Goal: Task Accomplishment & Management: Complete application form

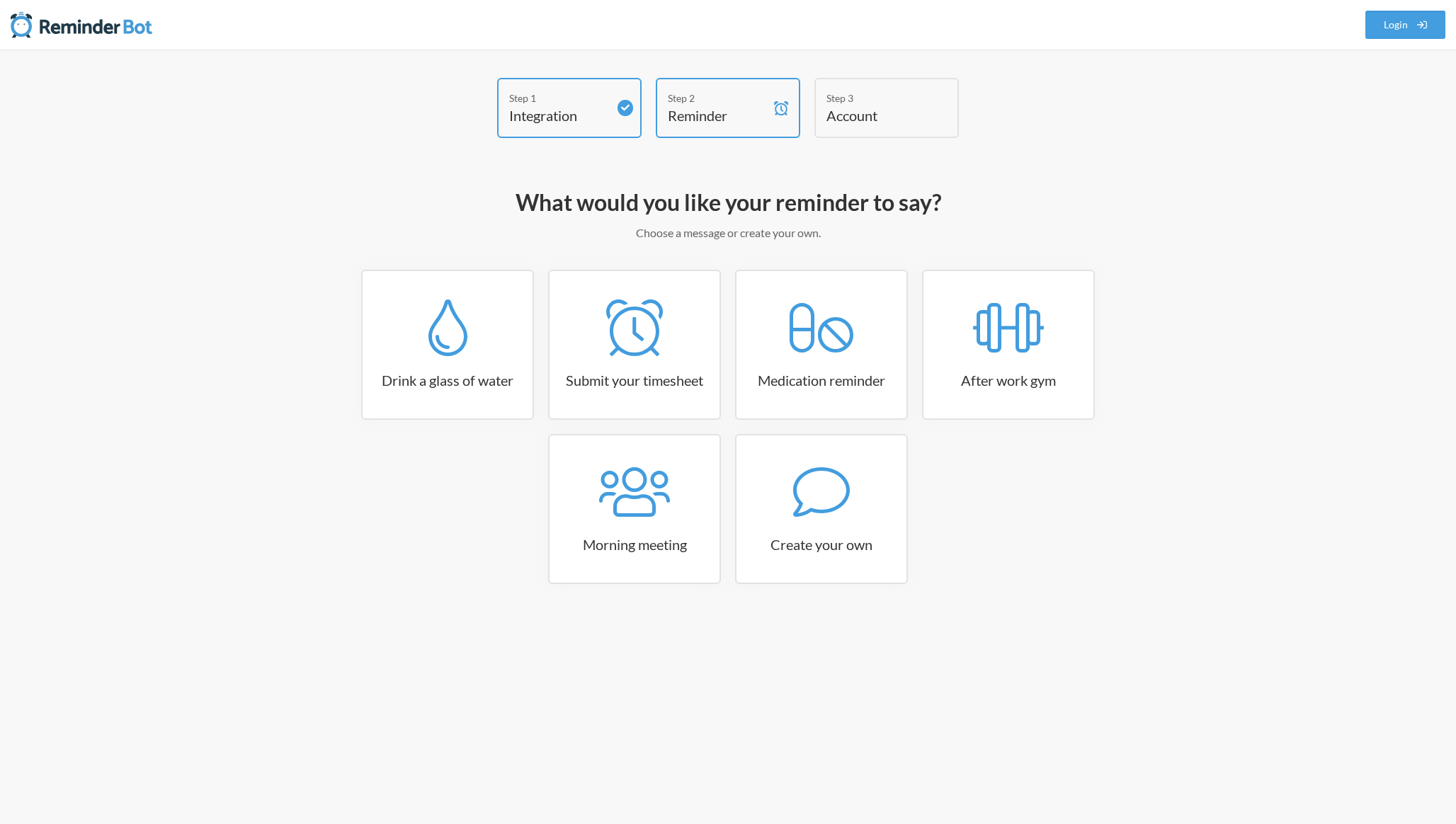
click at [484, 191] on h2 "What would you like your reminder to say?" at bounding box center [727, 203] width 822 height 30
click at [615, 347] on icon at bounding box center [634, 328] width 57 height 57
select select "15:30:00"
select select "true"
select select "16:30:00"
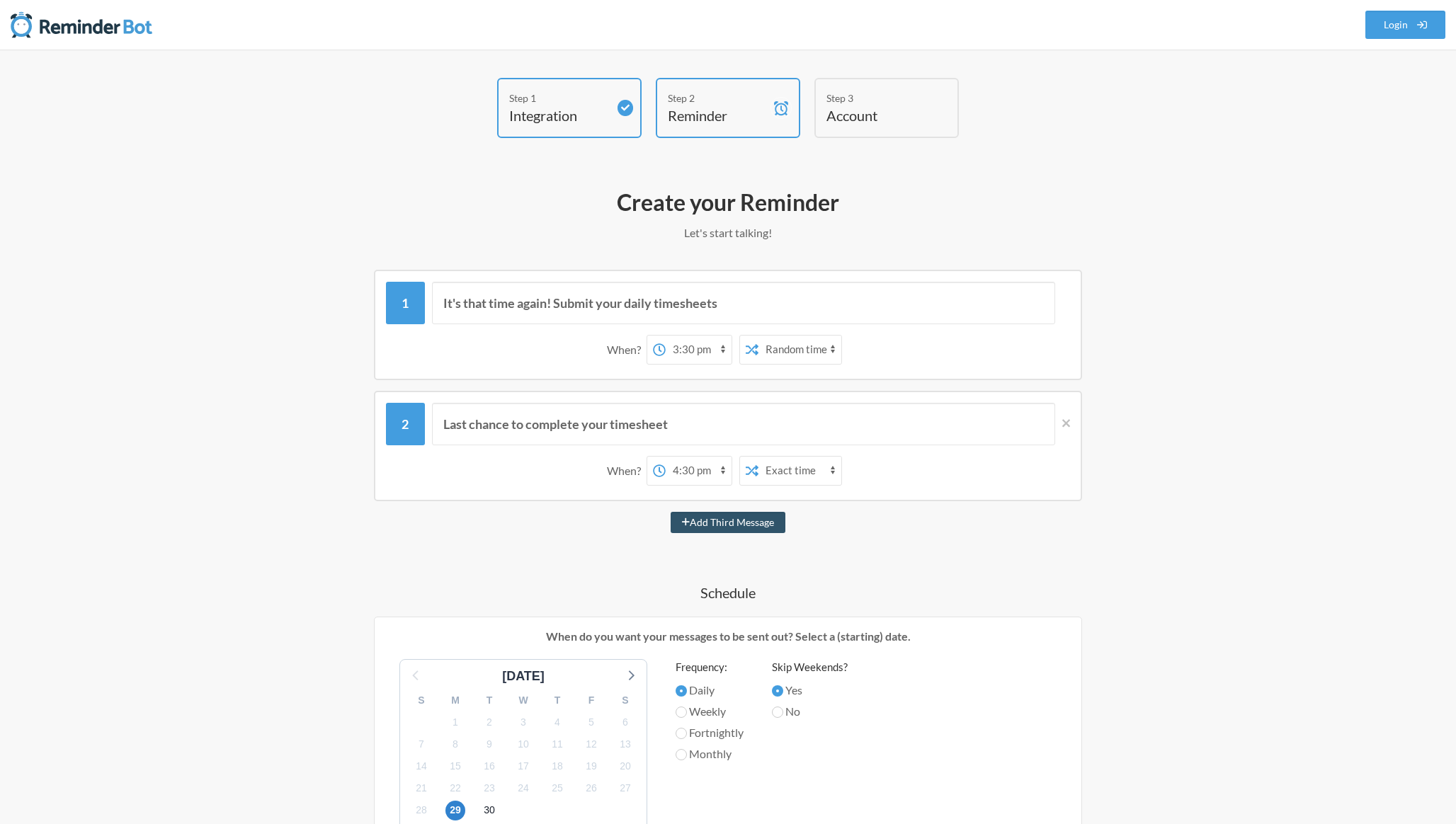
scroll to position [98, 0]
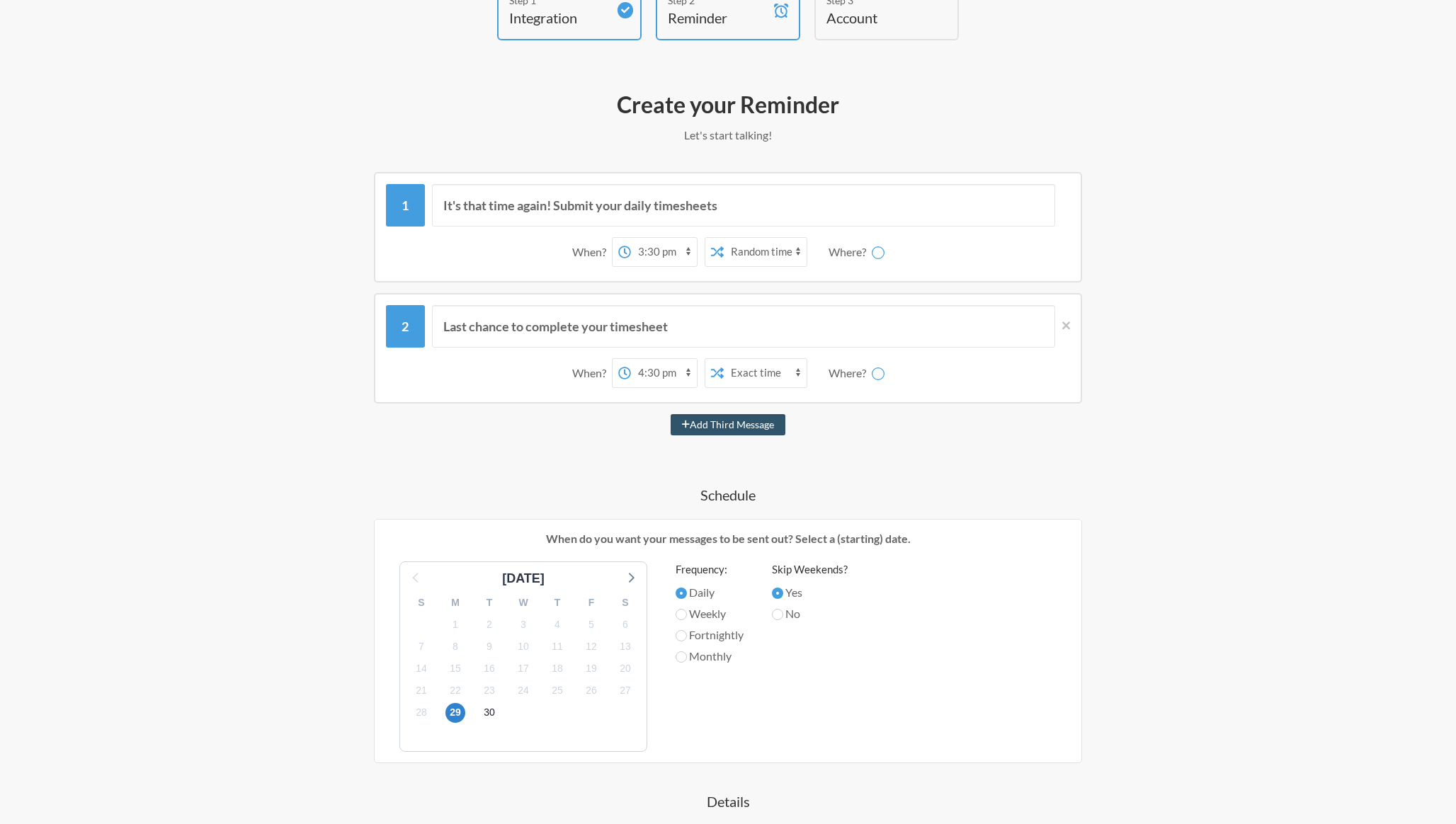
click at [681, 255] on select "12:00 am 12:15 am 12:30 am 12:45 am 1:00 am 1:15 am 1:30 am 1:45 am 2:00 am 2:1…" at bounding box center [664, 251] width 66 height 28
select select "D09HX1WK19A"
select select "09:00:00"
click at [575, 238] on select "12:00 am 12:15 am 12:30 am 12:45 am 1:00 am 1:15 am 1:30 am 1:45 am 2:00 am 2:1…" at bounding box center [608, 251] width 66 height 28
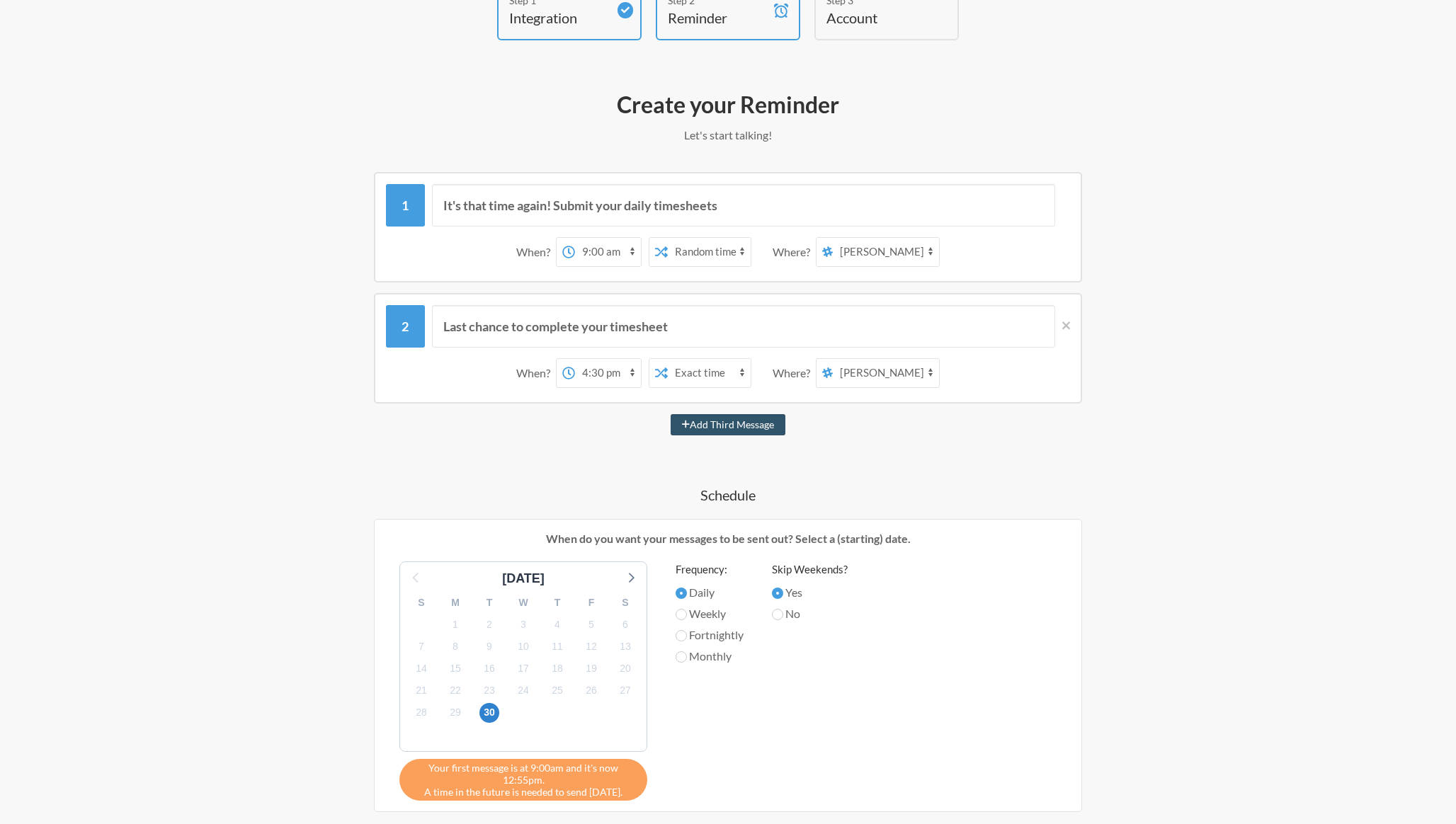
click at [721, 259] on select "Exact time Random time" at bounding box center [709, 251] width 82 height 28
select select "false"
click at [668, 238] on select "Exact time Random time" at bounding box center [709, 251] width 82 height 28
click at [852, 253] on select "random general dev-team client-support trucking-block team-project-container te…" at bounding box center [886, 251] width 106 height 28
select select "C06PLJVE8TV"
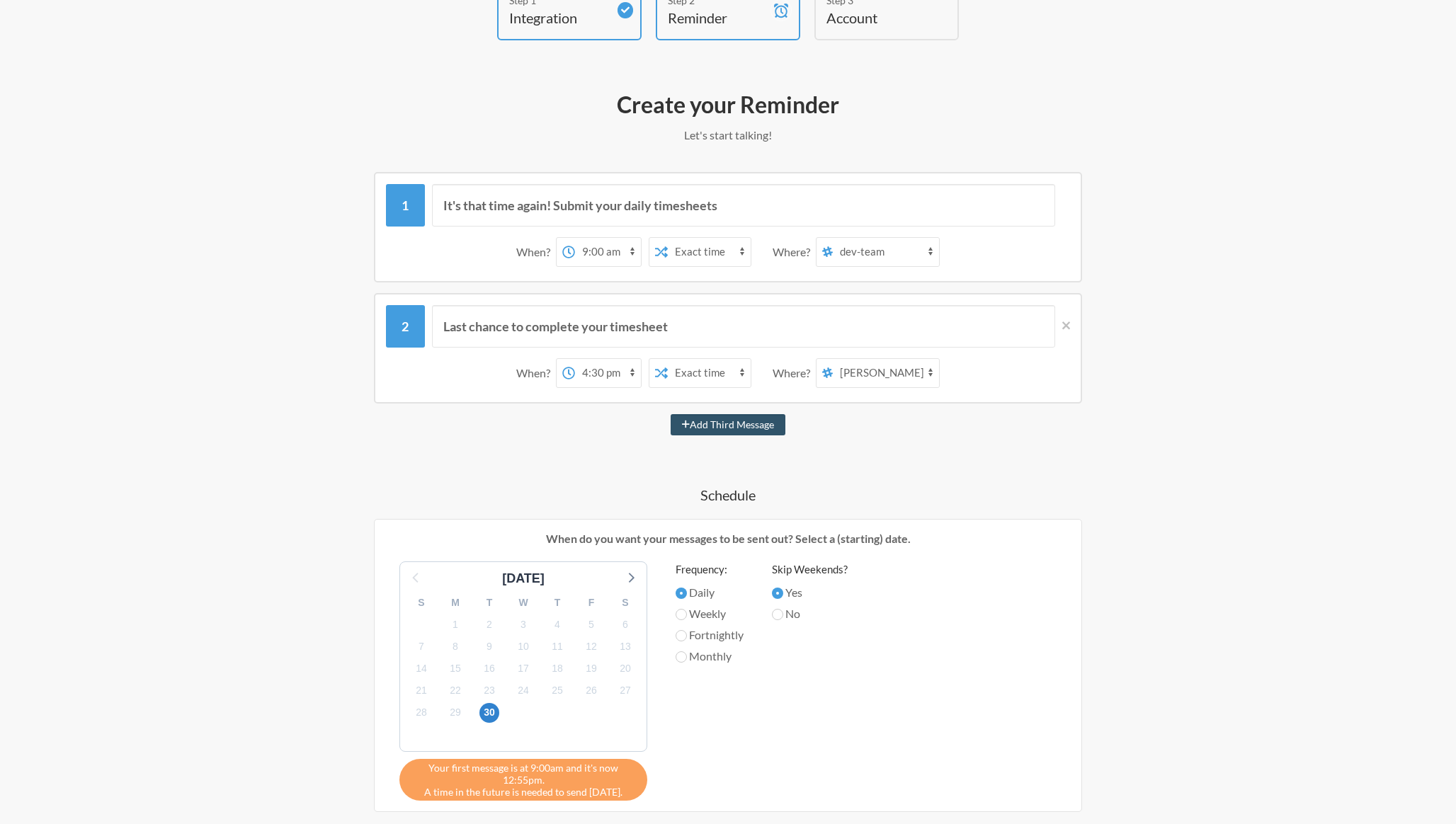
click at [834, 238] on select "random general dev-team client-support trucking-block team-project-container te…" at bounding box center [886, 251] width 106 height 28
click at [595, 378] on select "12:00 am 12:15 am 12:30 am 12:45 am 1:00 am 1:15 am 1:30 am 1:45 am 2:00 am 2:1…" at bounding box center [608, 373] width 66 height 28
select select "17:00:00"
click at [575, 359] on select "12:00 am 12:15 am 12:30 am 12:45 am 1:00 am 1:15 am 1:30 am 1:45 am 2:00 am 2:1…" at bounding box center [608, 373] width 66 height 28
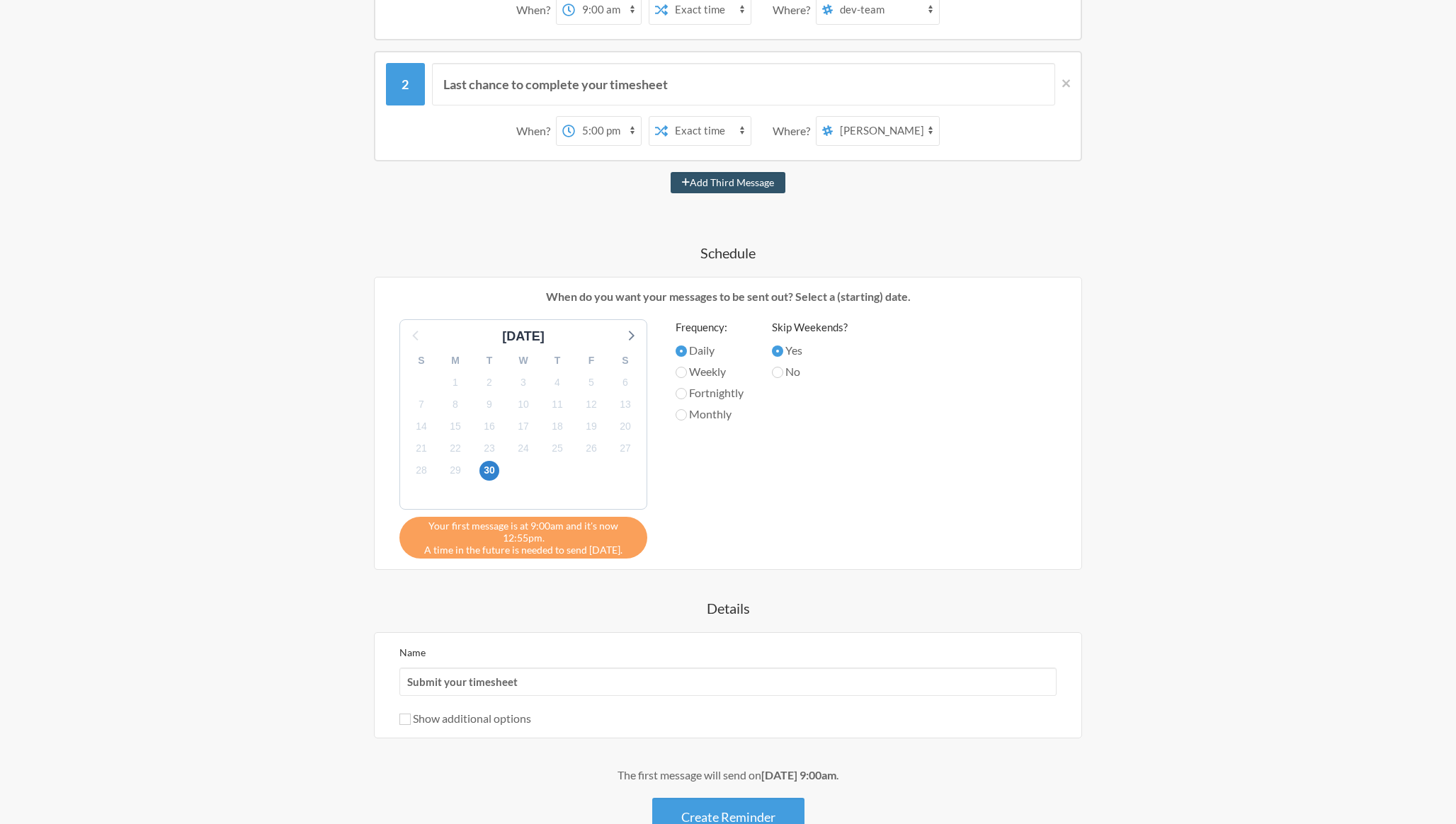
scroll to position [437, 0]
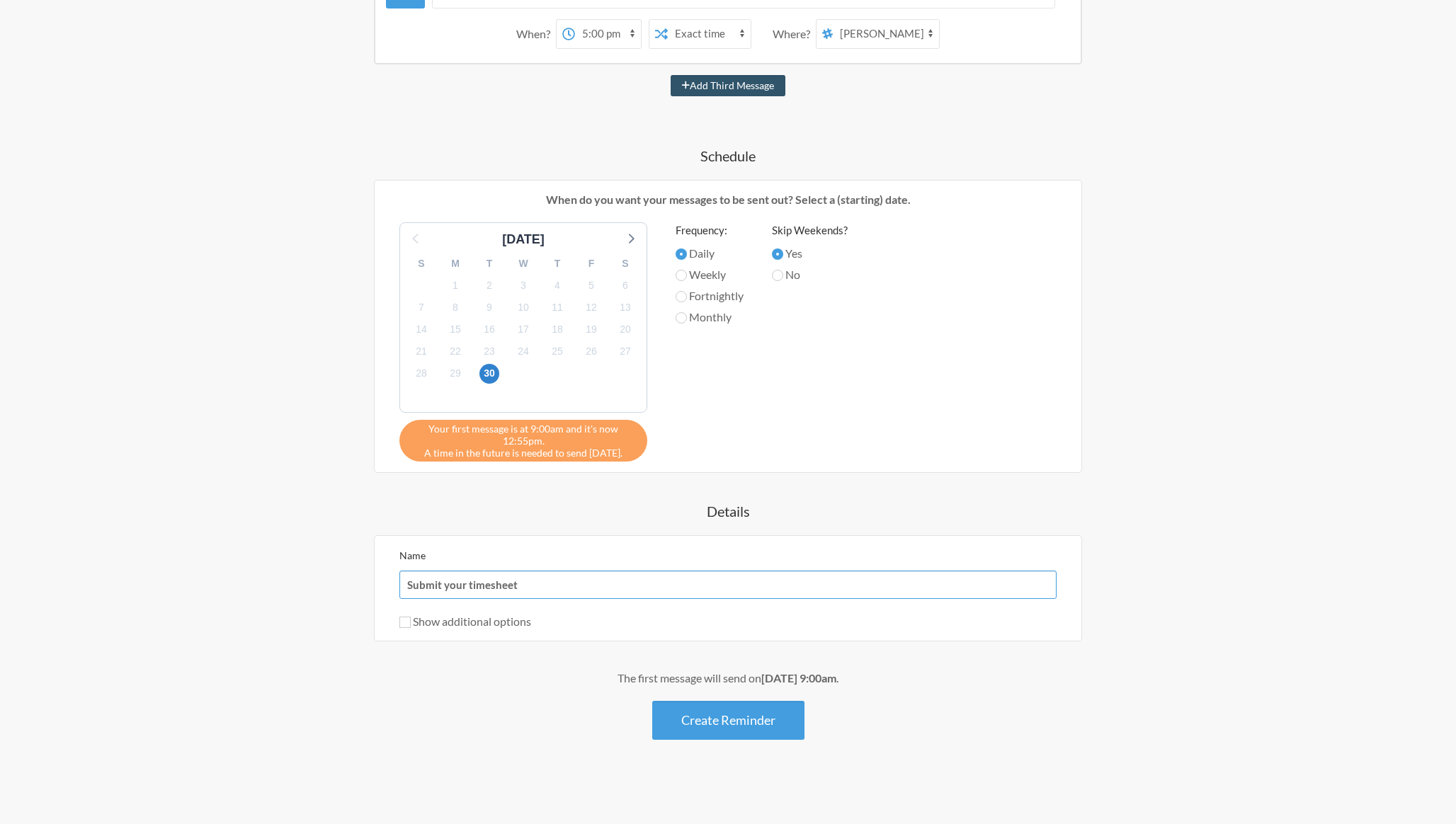
click at [467, 585] on input "Submit your timesheet" at bounding box center [727, 585] width 657 height 28
click at [519, 585] on input "Submit your timesheet" at bounding box center [727, 585] width 657 height 28
click at [470, 625] on label "Show additional options" at bounding box center [464, 621] width 131 height 14
click at [410, 625] on input "Show additional options" at bounding box center [404, 621] width 11 height 11
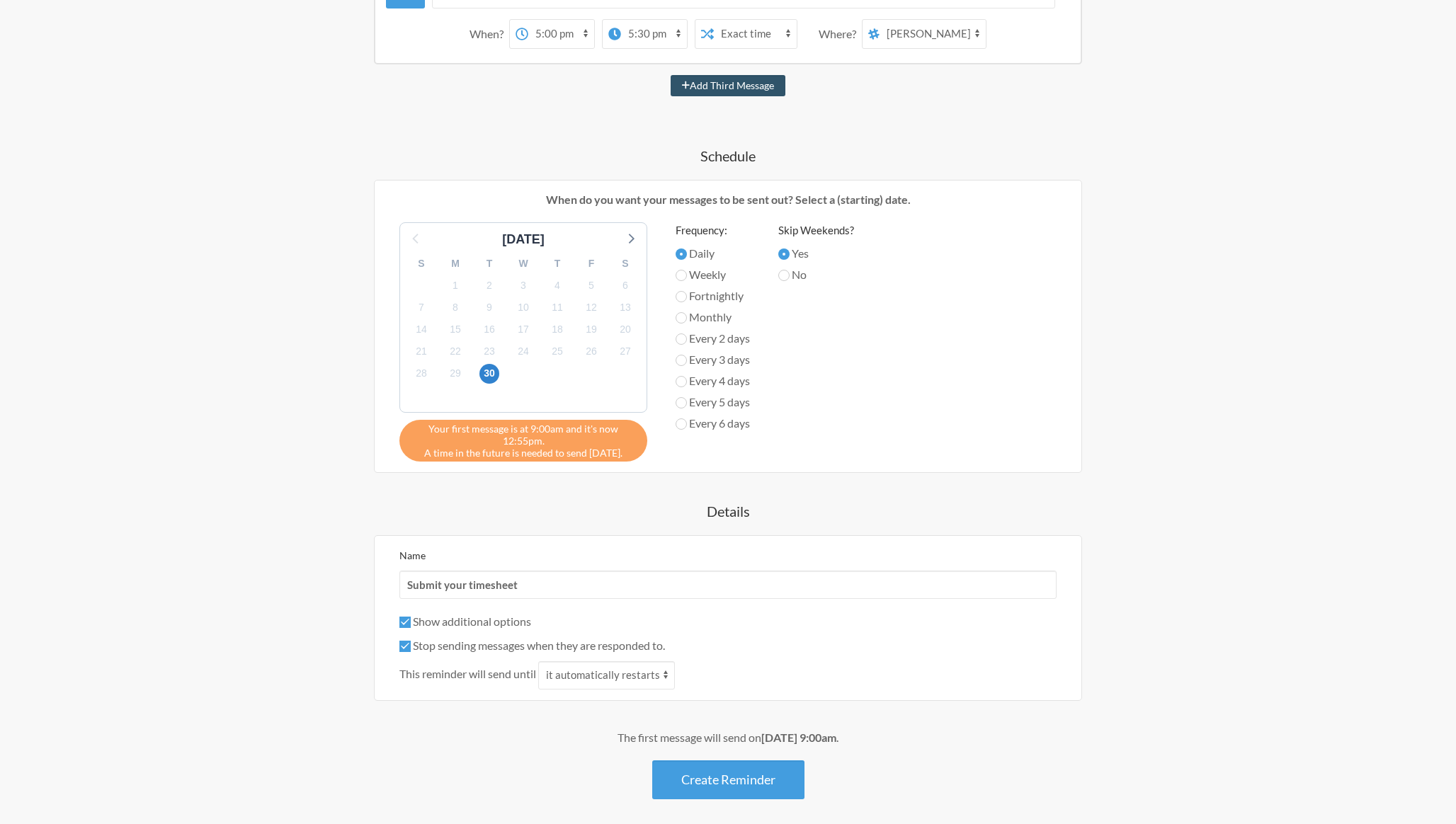
click at [471, 620] on label "Show additional options" at bounding box center [464, 621] width 131 height 14
click at [410, 620] on input "Show additional options" at bounding box center [404, 621] width 11 height 11
checkbox input "false"
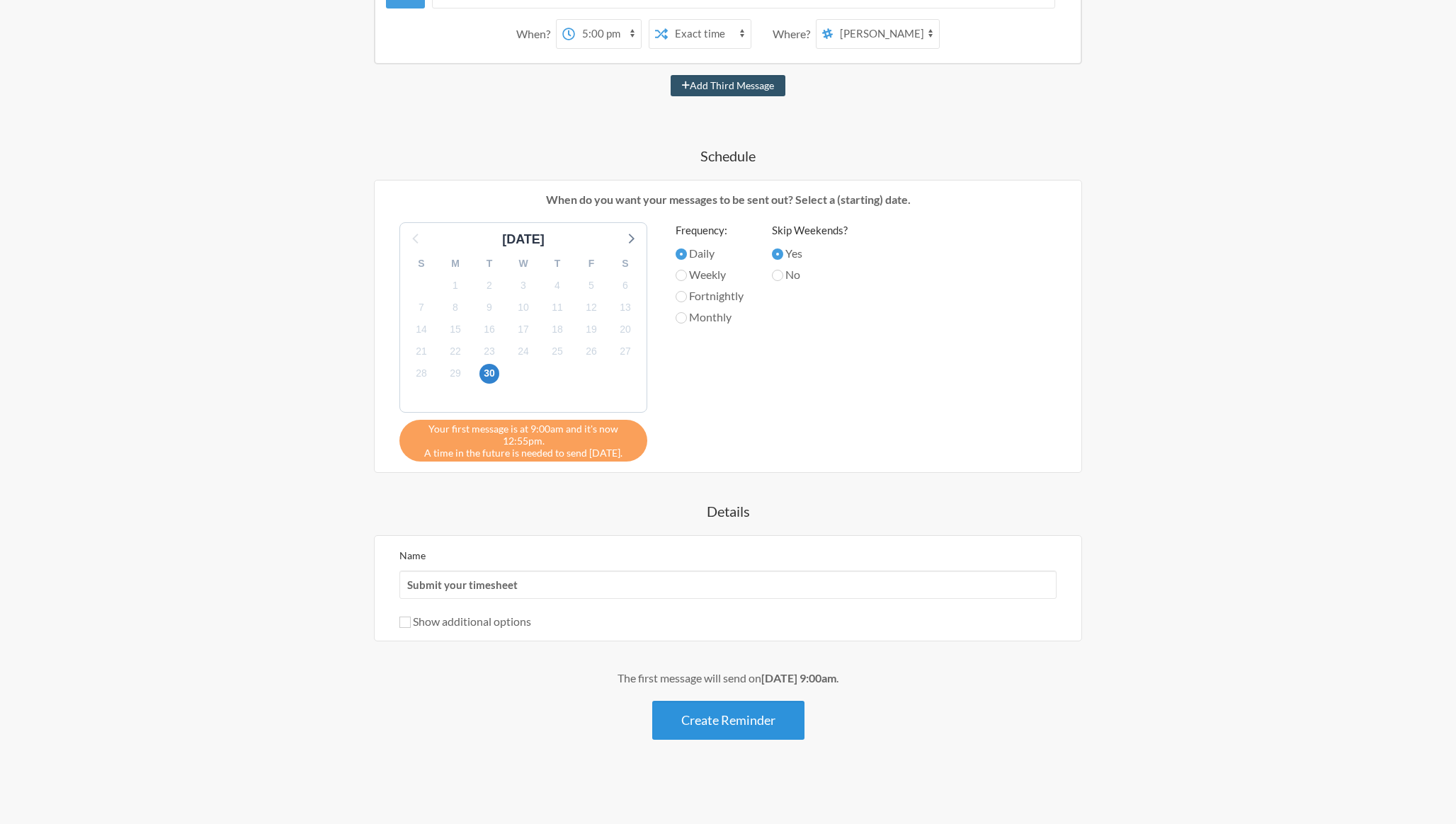
click at [737, 728] on button "Create Reminder" at bounding box center [728, 719] width 152 height 39
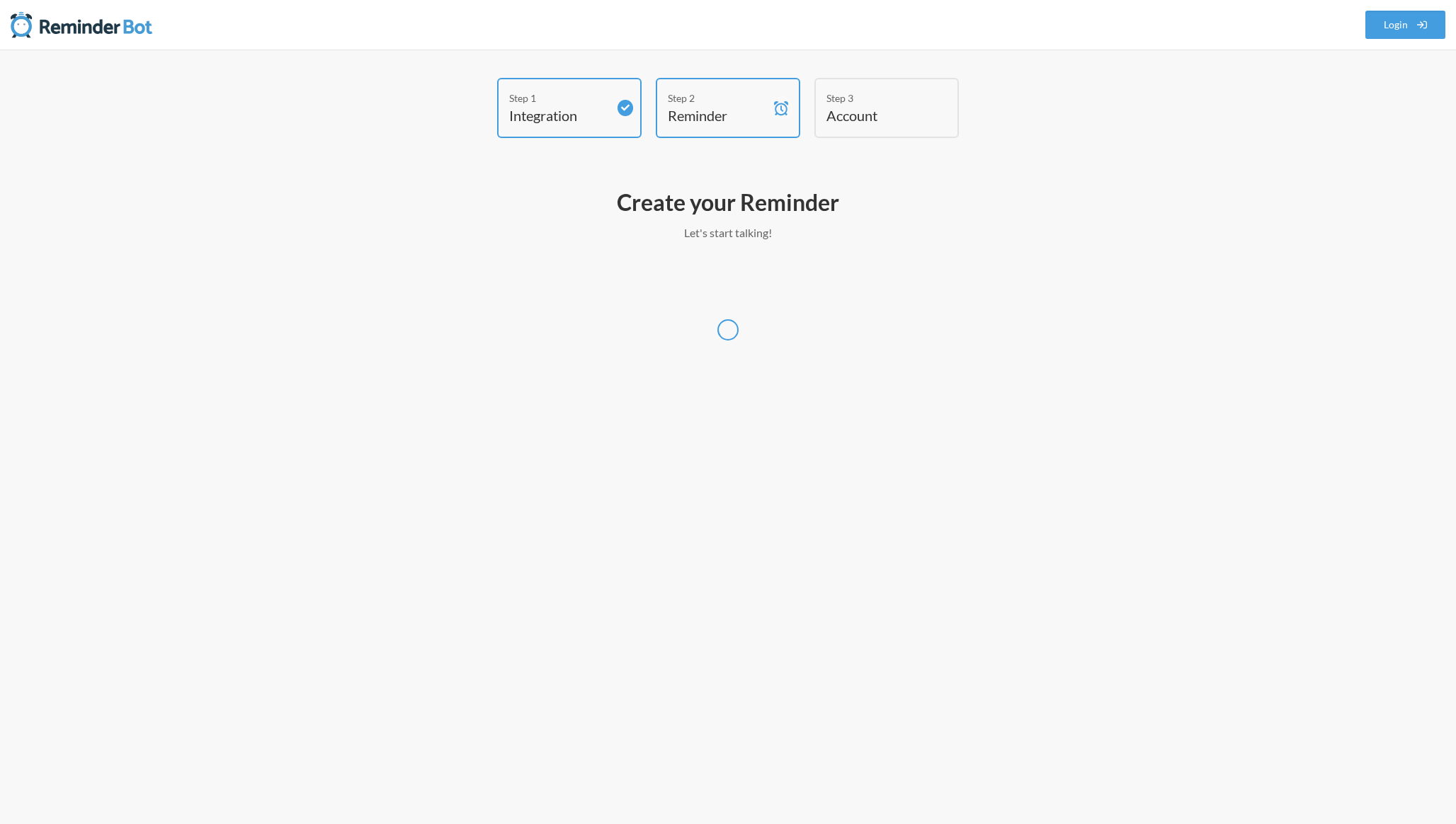
scroll to position [0, 0]
select select "America/Los_Angeles"
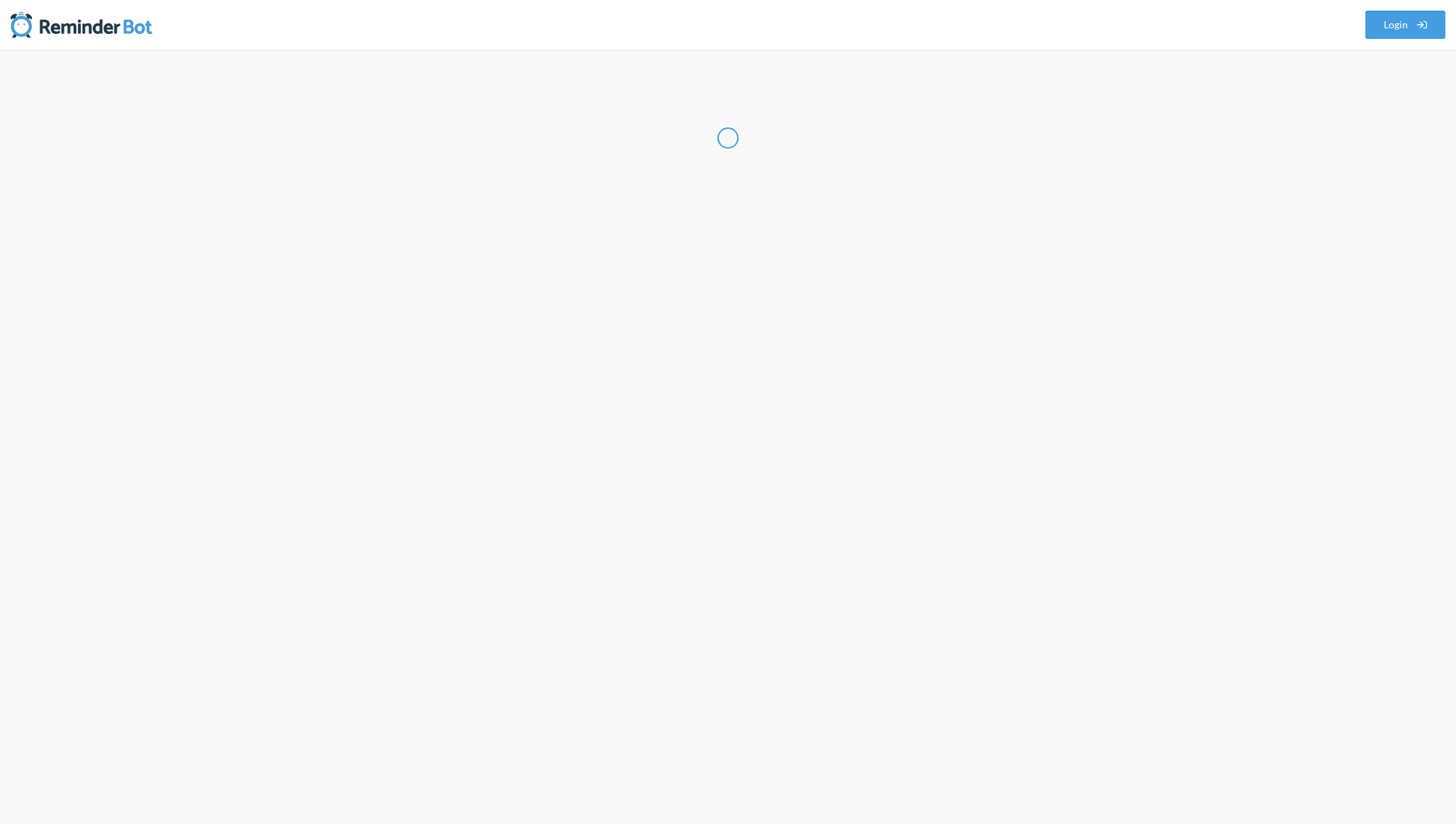
select select "US"
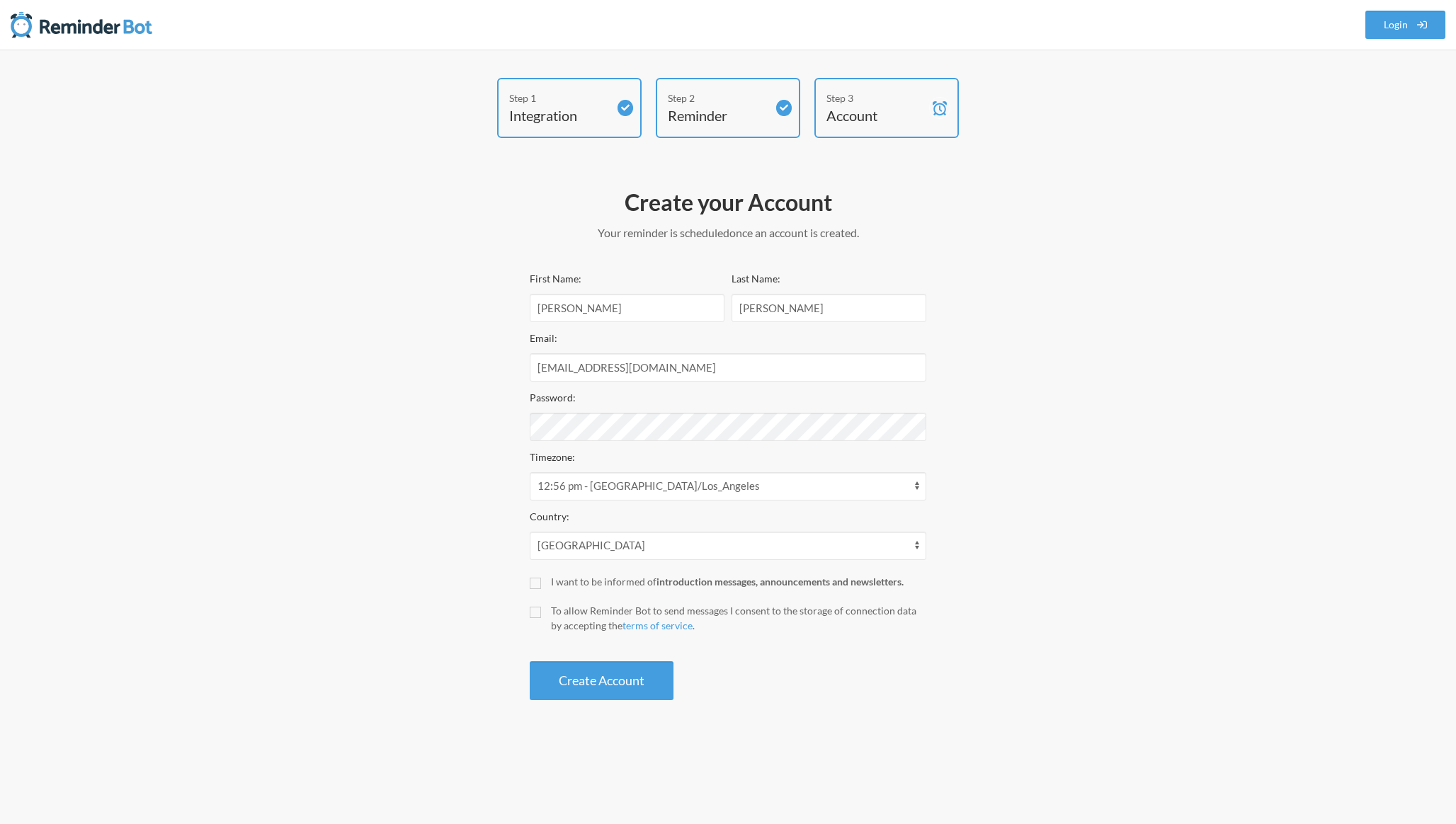
click at [564, 591] on div "First Name: [PERSON_NAME] Last Name: [PERSON_NAME] Email: [EMAIL_ADDRESS][DOMAI…" at bounding box center [728, 484] width 397 height 430
click at [566, 585] on div "I want to be informed of introduction messages, announcements and newsletters." at bounding box center [738, 581] width 375 height 15
click at [541, 585] on input "I want to be informed of introduction messages, announcements and newsletters." at bounding box center [535, 583] width 11 height 11
click at [566, 585] on div "I want to be informed of introduction messages, announcements and newsletters." at bounding box center [738, 581] width 375 height 15
click at [541, 585] on input "I want to be informed of introduction messages, announcements and newsletters." at bounding box center [535, 583] width 11 height 11
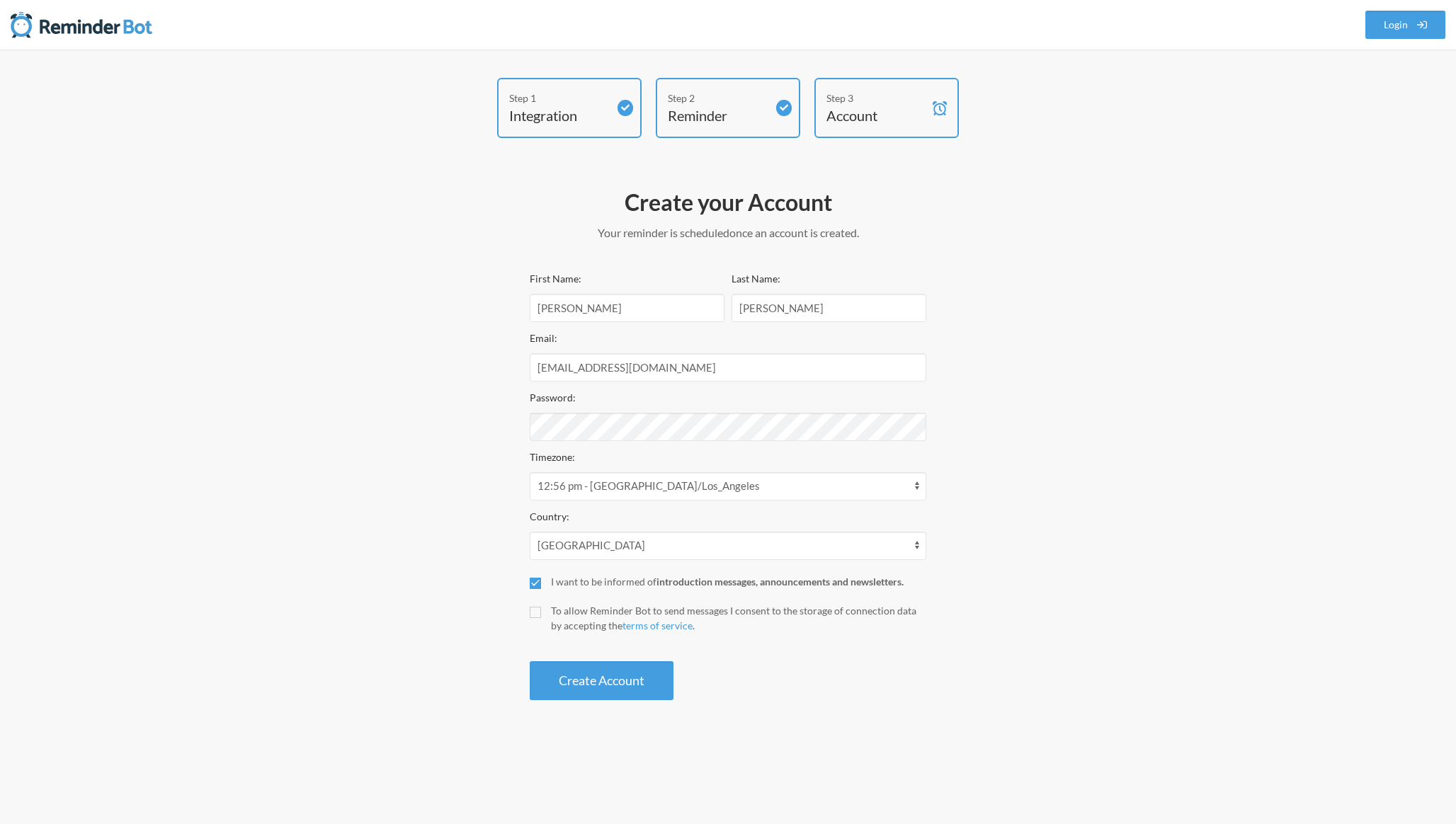
checkbox input "false"
click at [523, 625] on div "Create your Account Your reminder is scheduled and your trial will start once a…" at bounding box center [727, 444] width 425 height 527
click at [611, 422] on div "First Name: [PERSON_NAME] Last Name: [PERSON_NAME] Email: [EMAIL_ADDRESS][DOMAI…" at bounding box center [728, 484] width 397 height 430
click at [574, 674] on button "Create Account" at bounding box center [601, 680] width 143 height 39
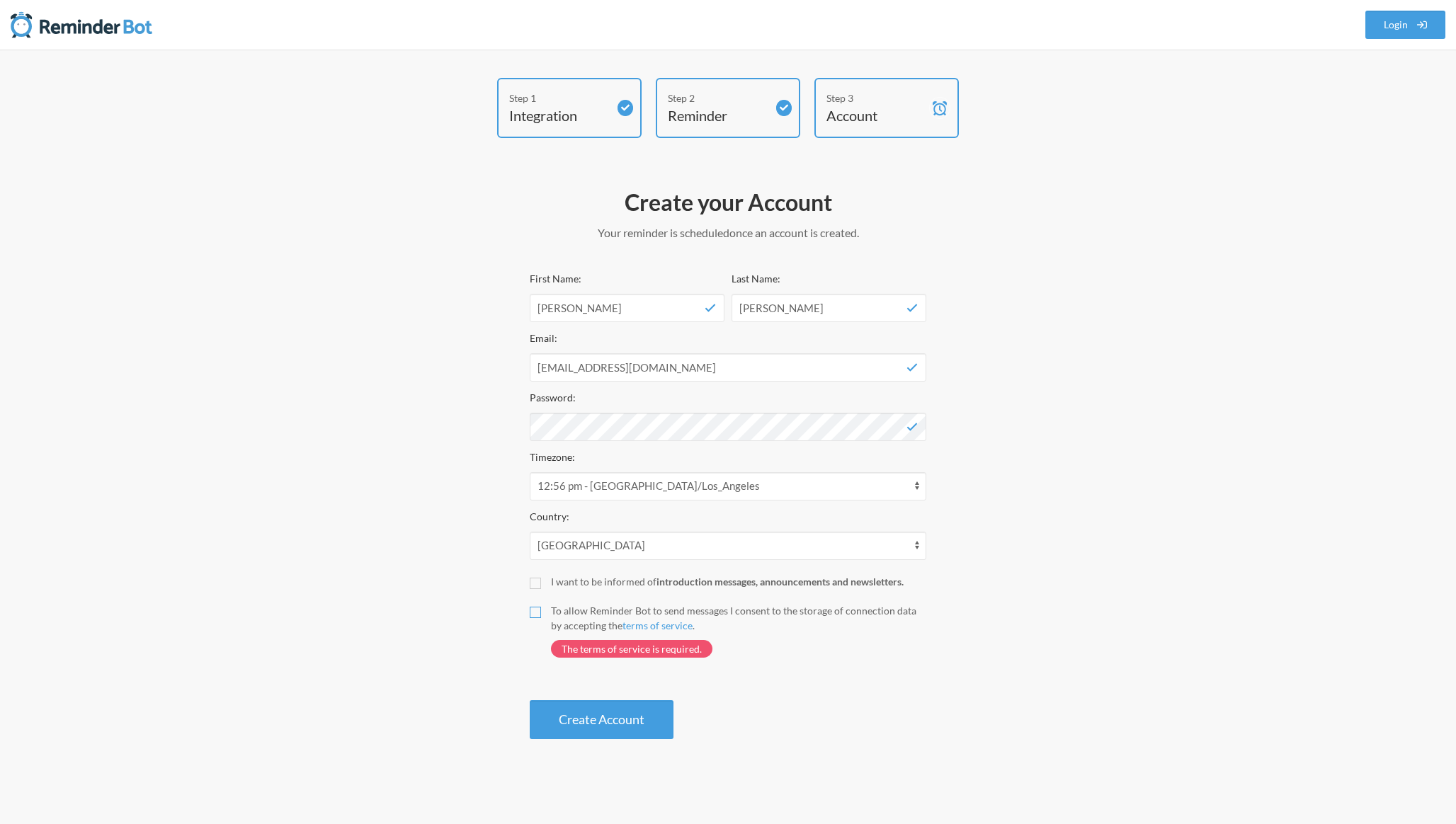
click at [531, 607] on input "To allow Reminder Bot to send messages I consent to the storage of connection d…" at bounding box center [535, 612] width 11 height 11
checkbox input "true"
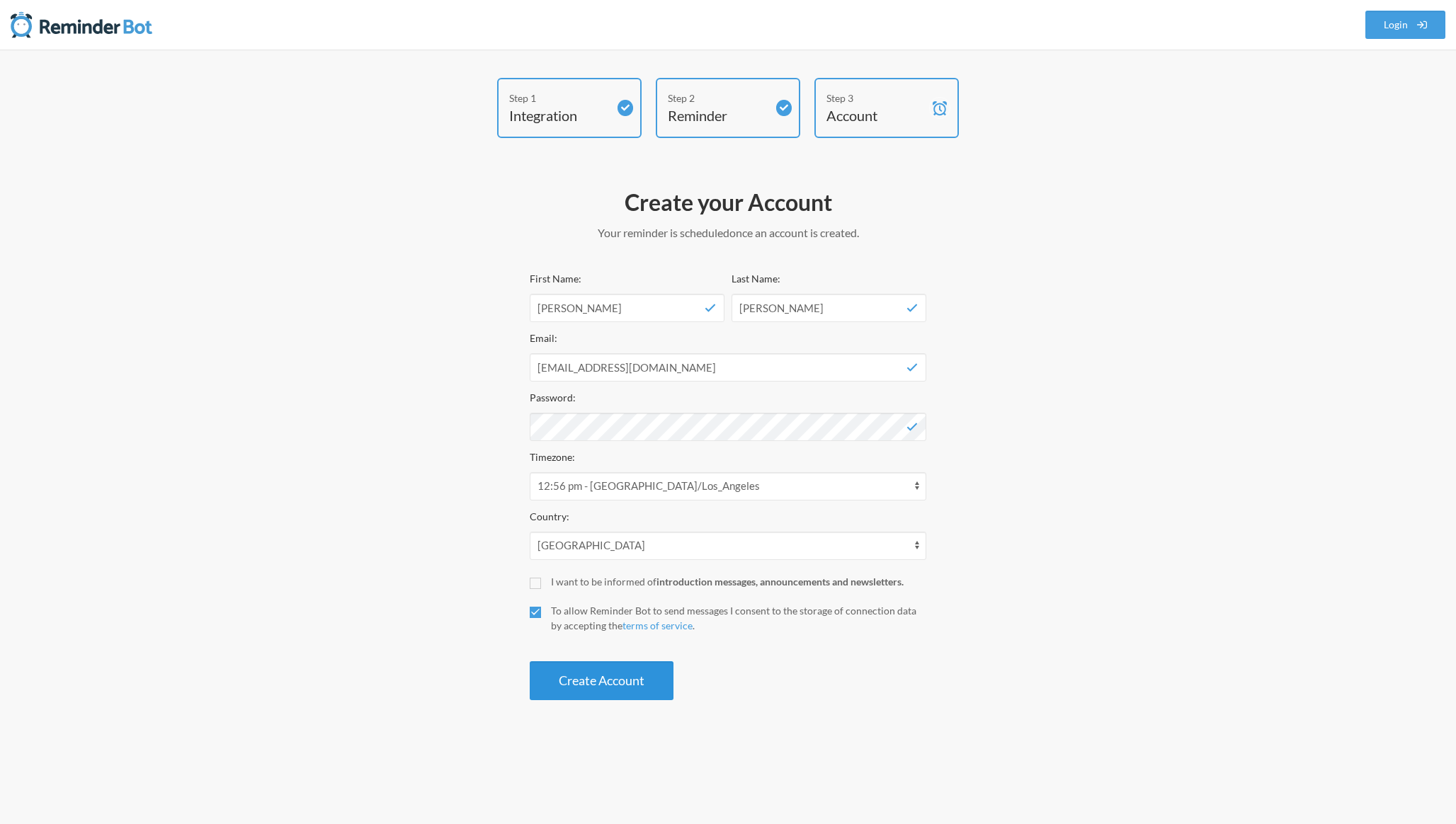
click at [546, 669] on button "Create Account" at bounding box center [601, 680] width 143 height 39
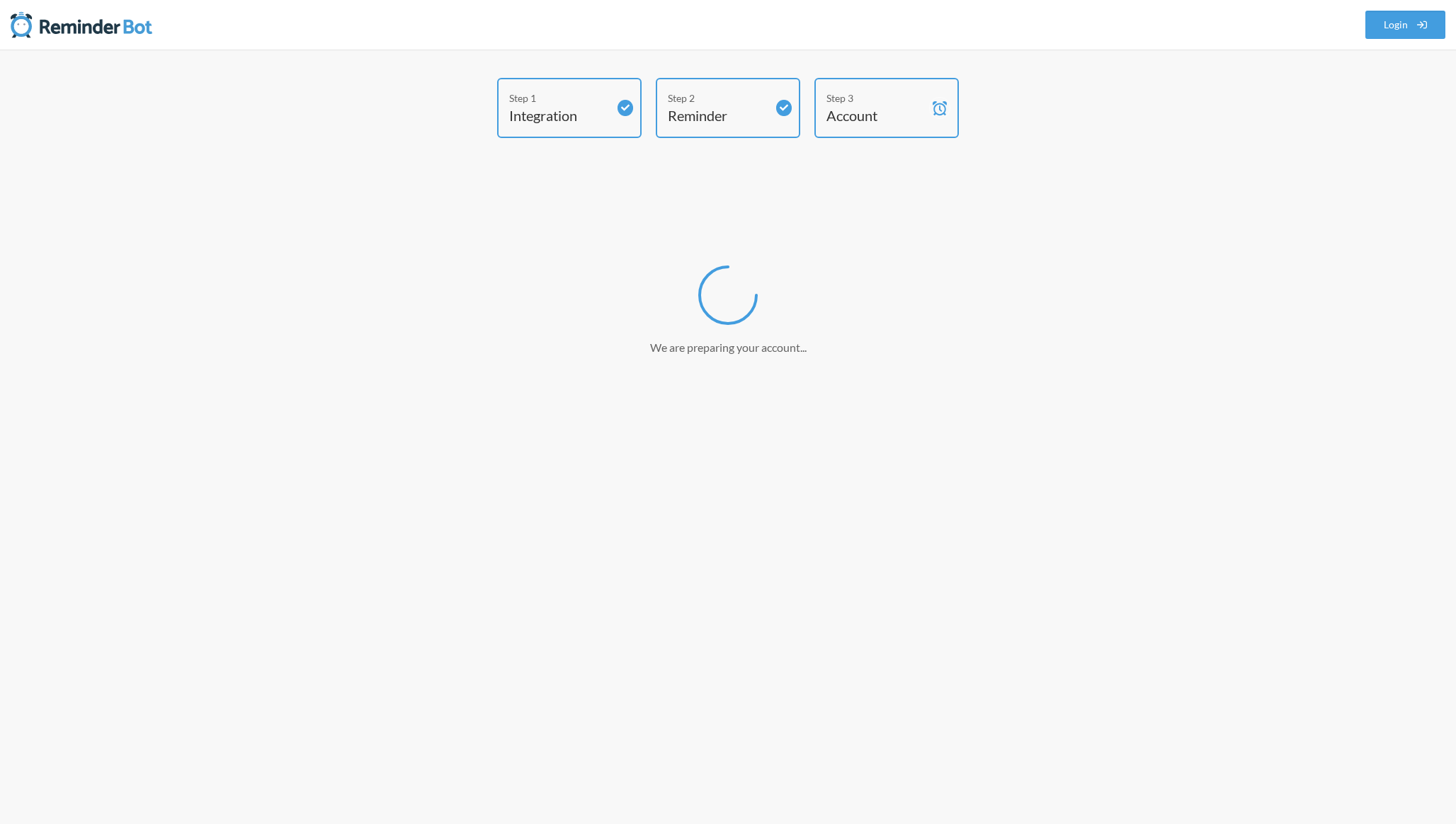
click at [0, 823] on nordpass-portal at bounding box center [0, 824] width 0 height 0
click at [1101, 195] on div "Step 1 Integration Step 2 Reminder Step 3 Account Create your Account Your remi…" at bounding box center [728, 366] width 850 height 575
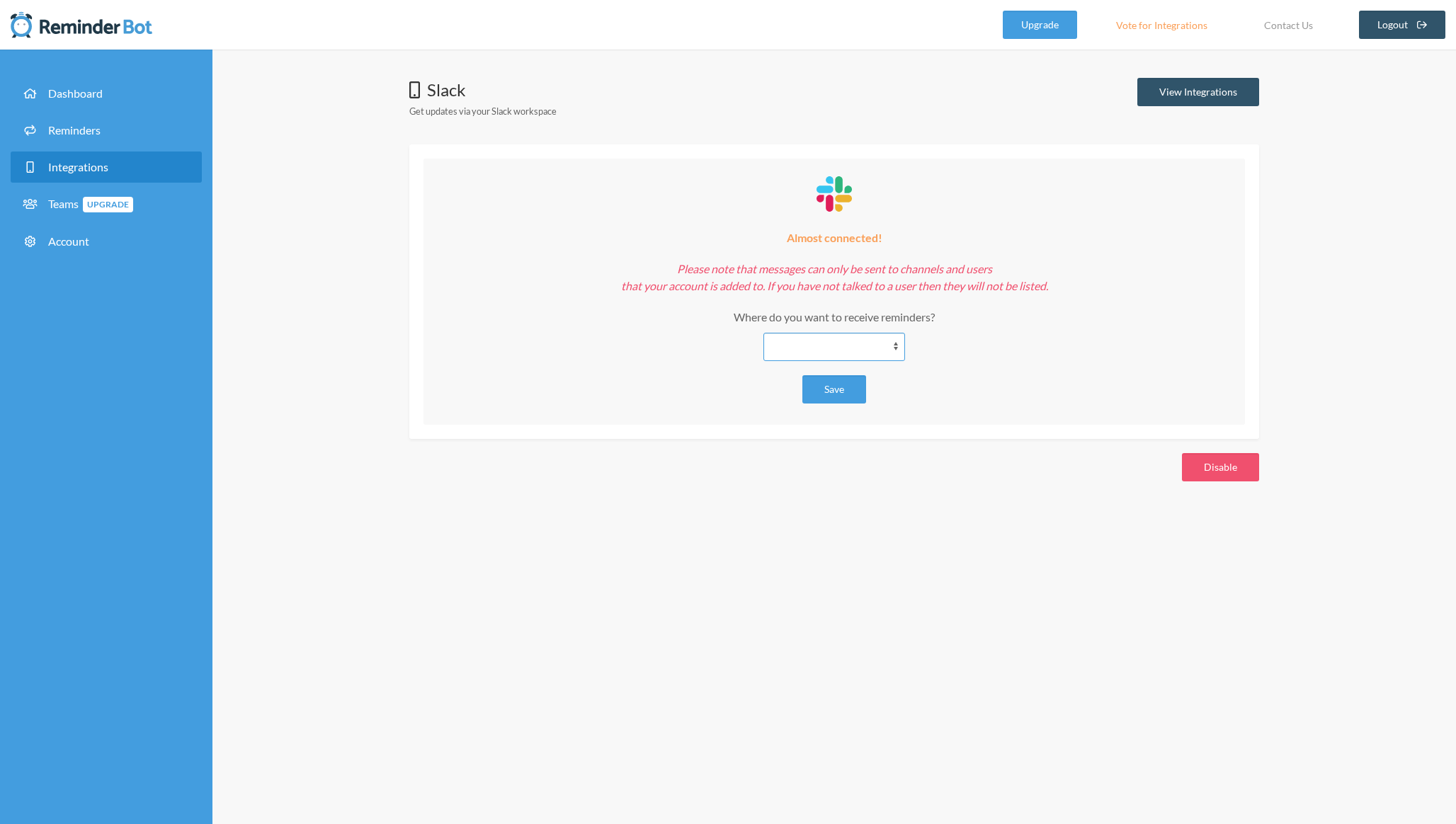
click at [807, 337] on select "**********" at bounding box center [834, 347] width 142 height 28
select select "**********"
click at [763, 333] on select "**********" at bounding box center [834, 347] width 142 height 28
click at [853, 391] on button "Save" at bounding box center [834, 389] width 64 height 28
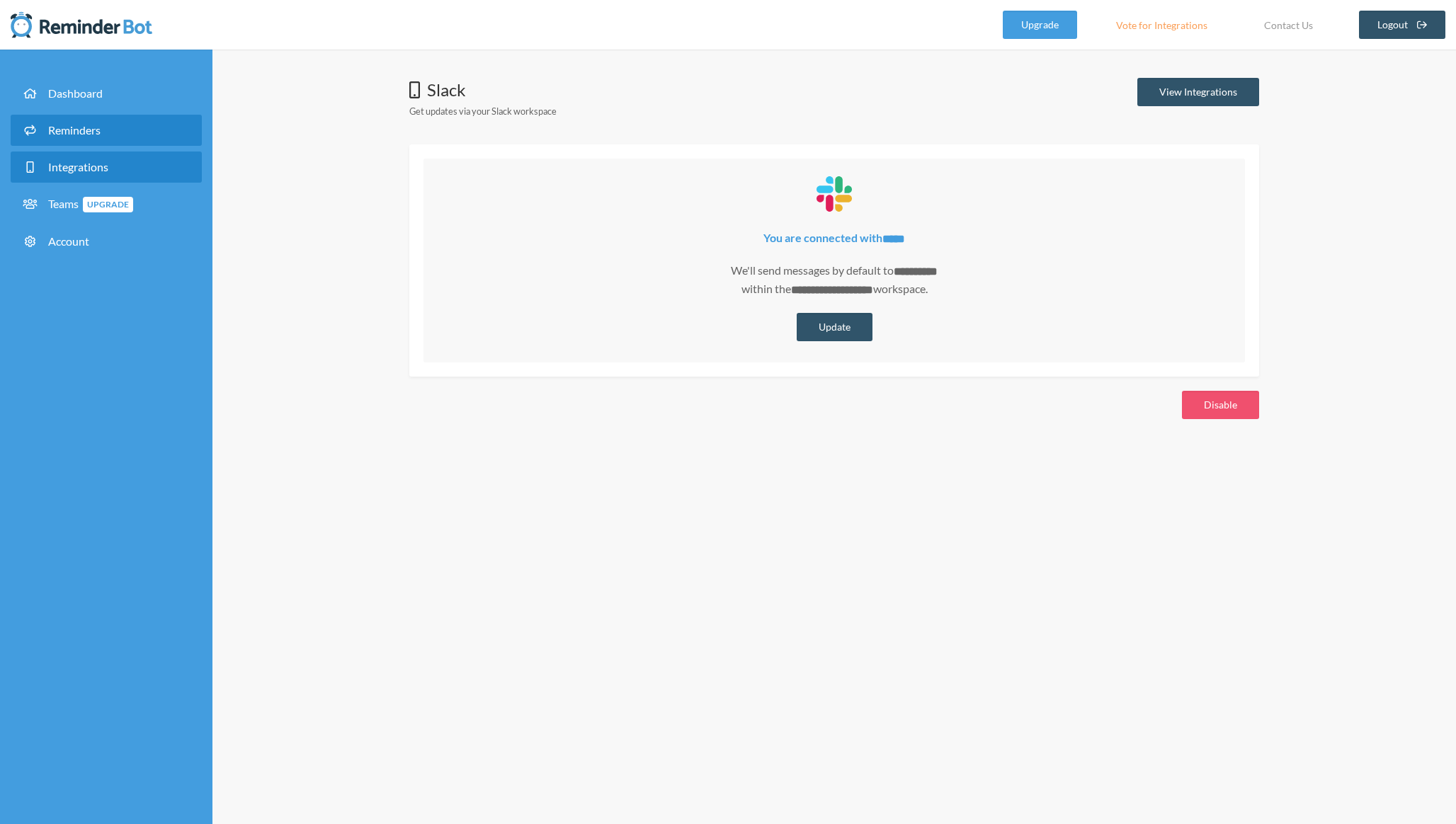
click at [136, 134] on link "Reminders" at bounding box center [106, 130] width 191 height 31
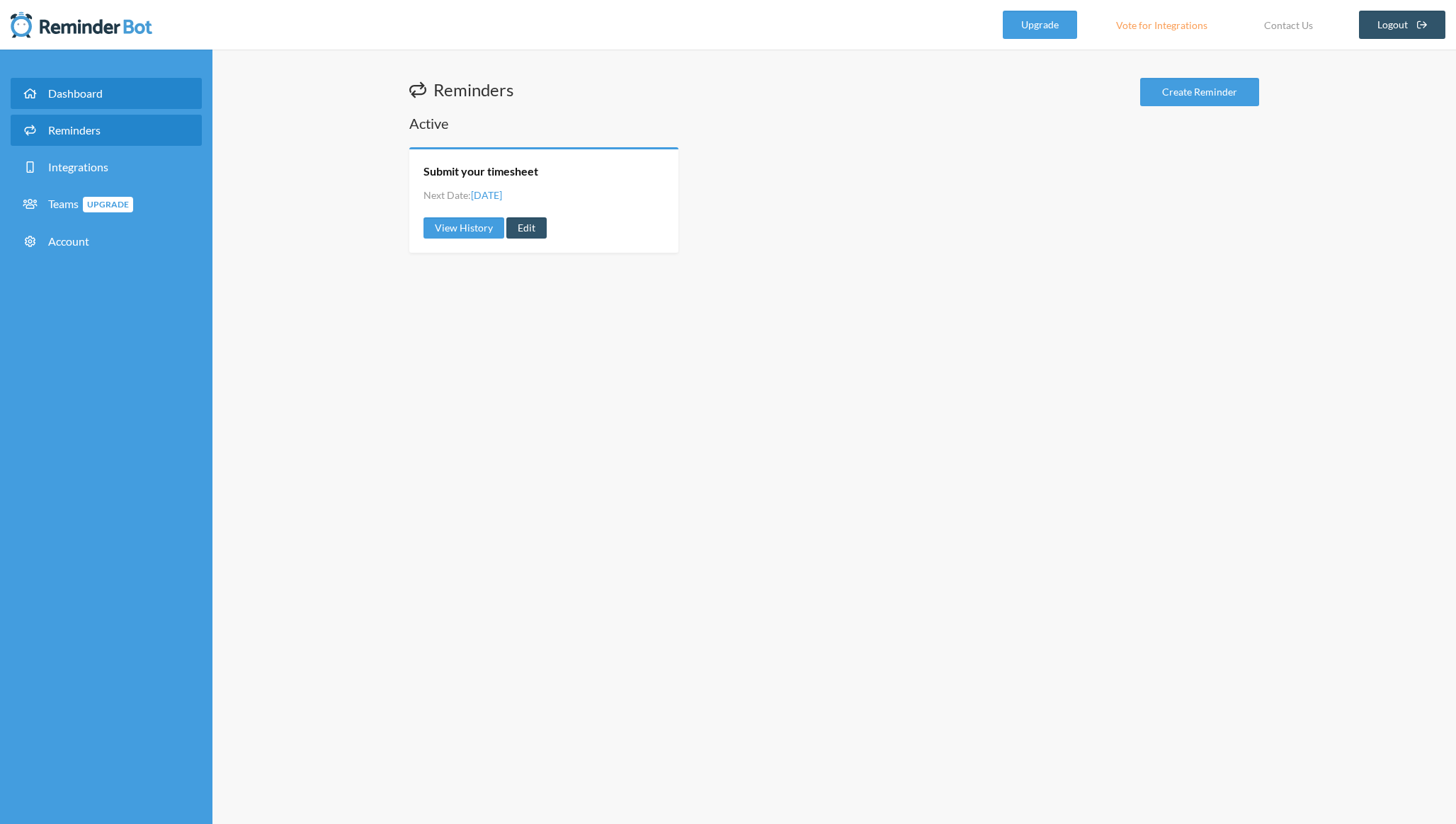
click at [133, 95] on link "Dashboard" at bounding box center [106, 94] width 191 height 31
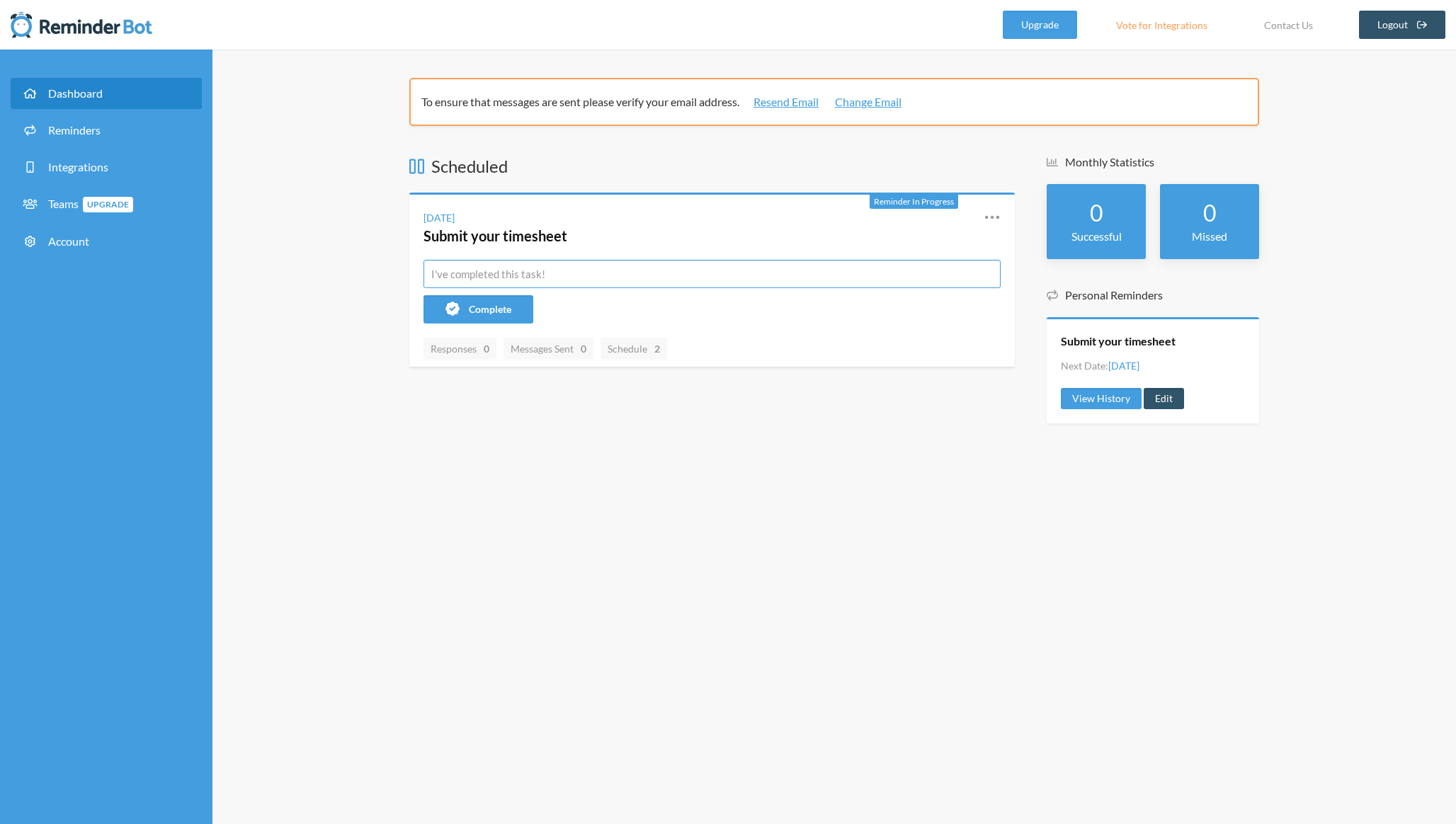
click at [595, 280] on input "text" at bounding box center [712, 274] width 577 height 28
click at [542, 493] on div "To ensure that messages are sent please verify your email address. Resend Email…" at bounding box center [834, 437] width 1243 height 774
click at [494, 274] on input "text" at bounding box center [712, 274] width 577 height 28
click at [475, 463] on div "To ensure that messages are sent please verify your email address. Resend Email…" at bounding box center [834, 437] width 1243 height 774
click at [989, 215] on icon at bounding box center [992, 217] width 17 height 17
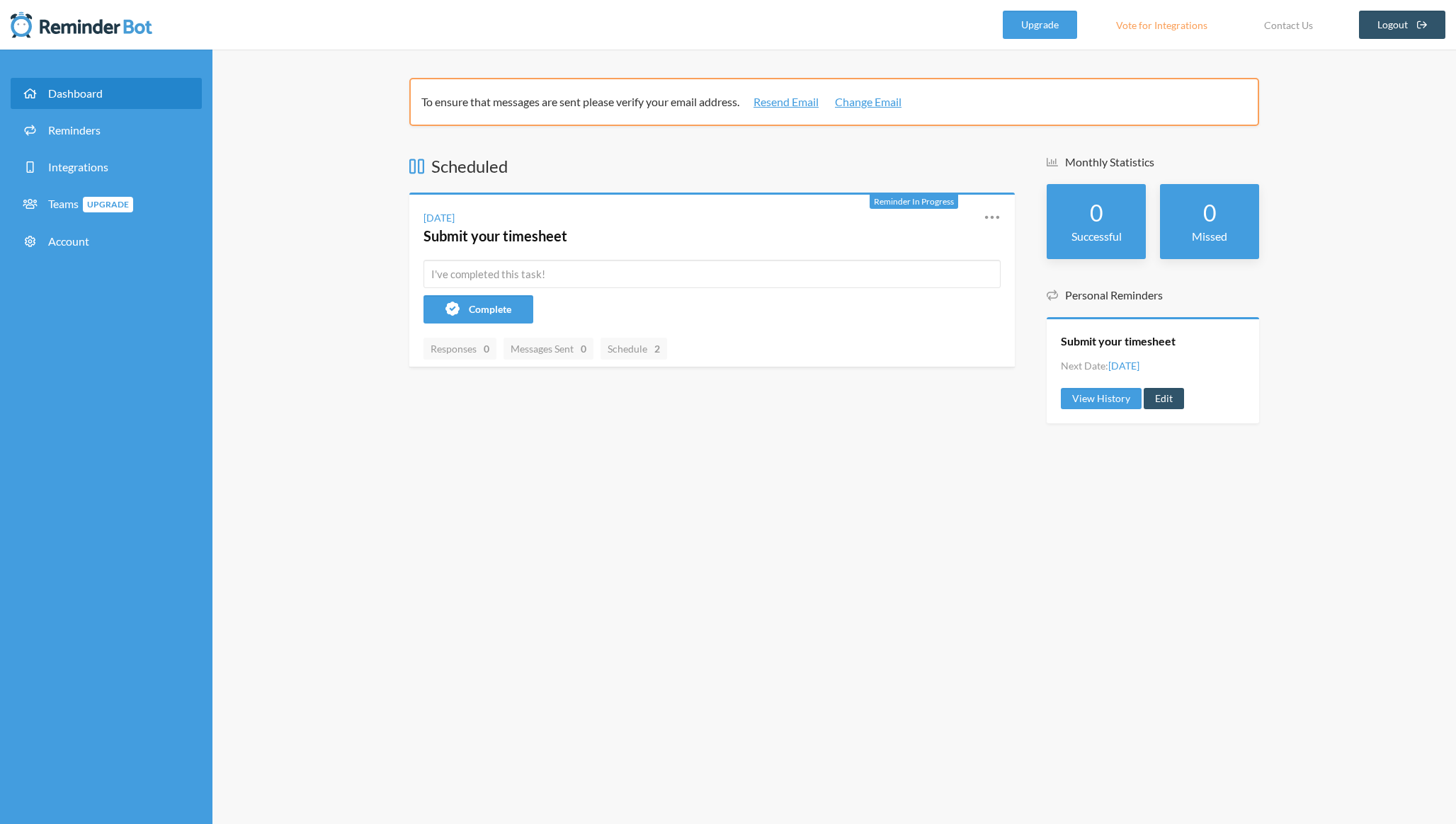
click at [989, 215] on icon at bounding box center [992, 217] width 17 height 17
click at [399, 482] on div "To ensure that messages are sent please verify your email address. Resend Email…" at bounding box center [834, 437] width 1243 height 774
click at [100, 198] on span "Upgrade" at bounding box center [107, 204] width 51 height 15
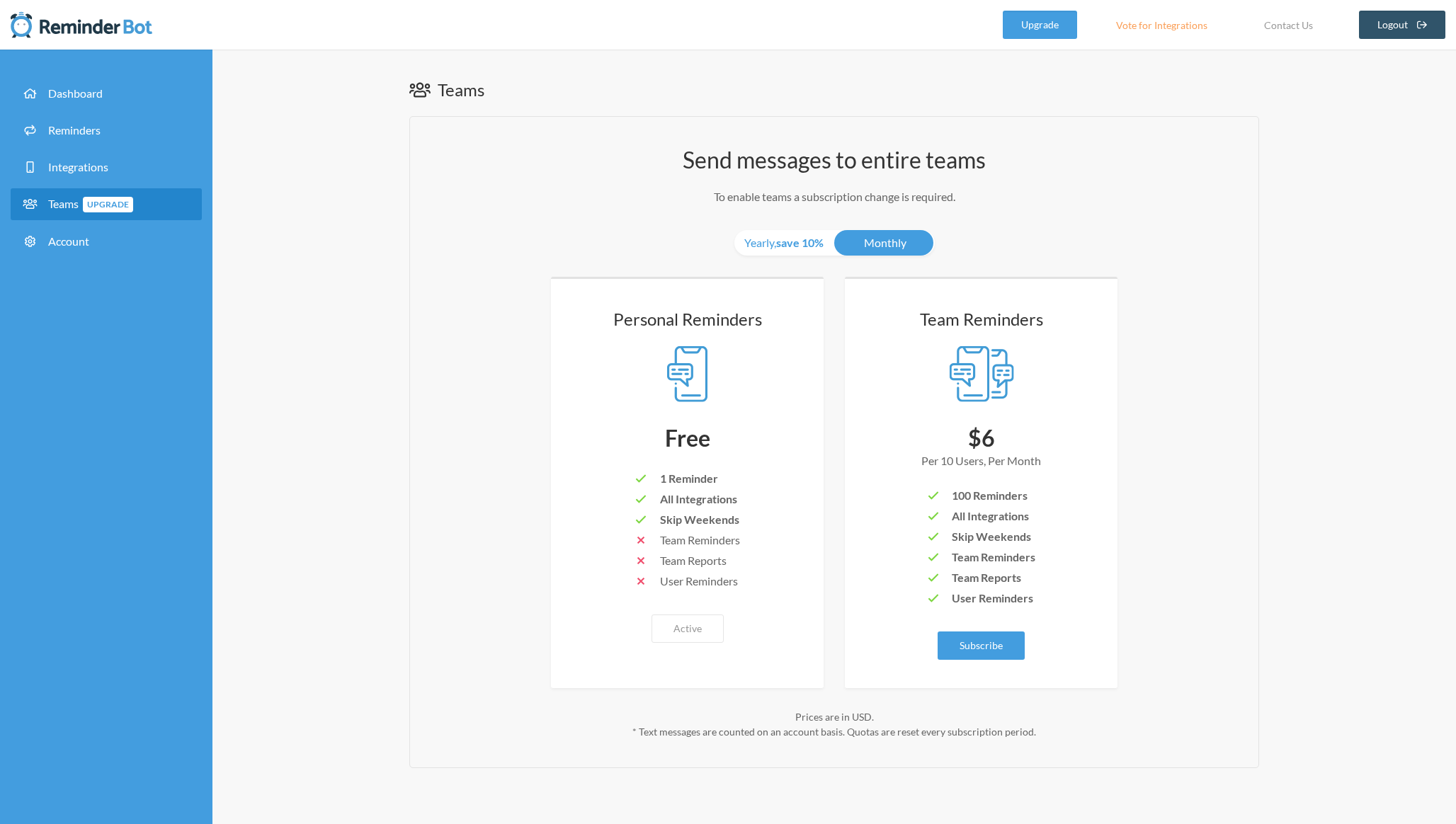
click at [351, 318] on div "Create a new Team Team Name: Timezone: America/Los_Angeles Change The timezone …" at bounding box center [834, 437] width 1243 height 774
click at [98, 88] on span "Dashboard" at bounding box center [76, 94] width 55 height 14
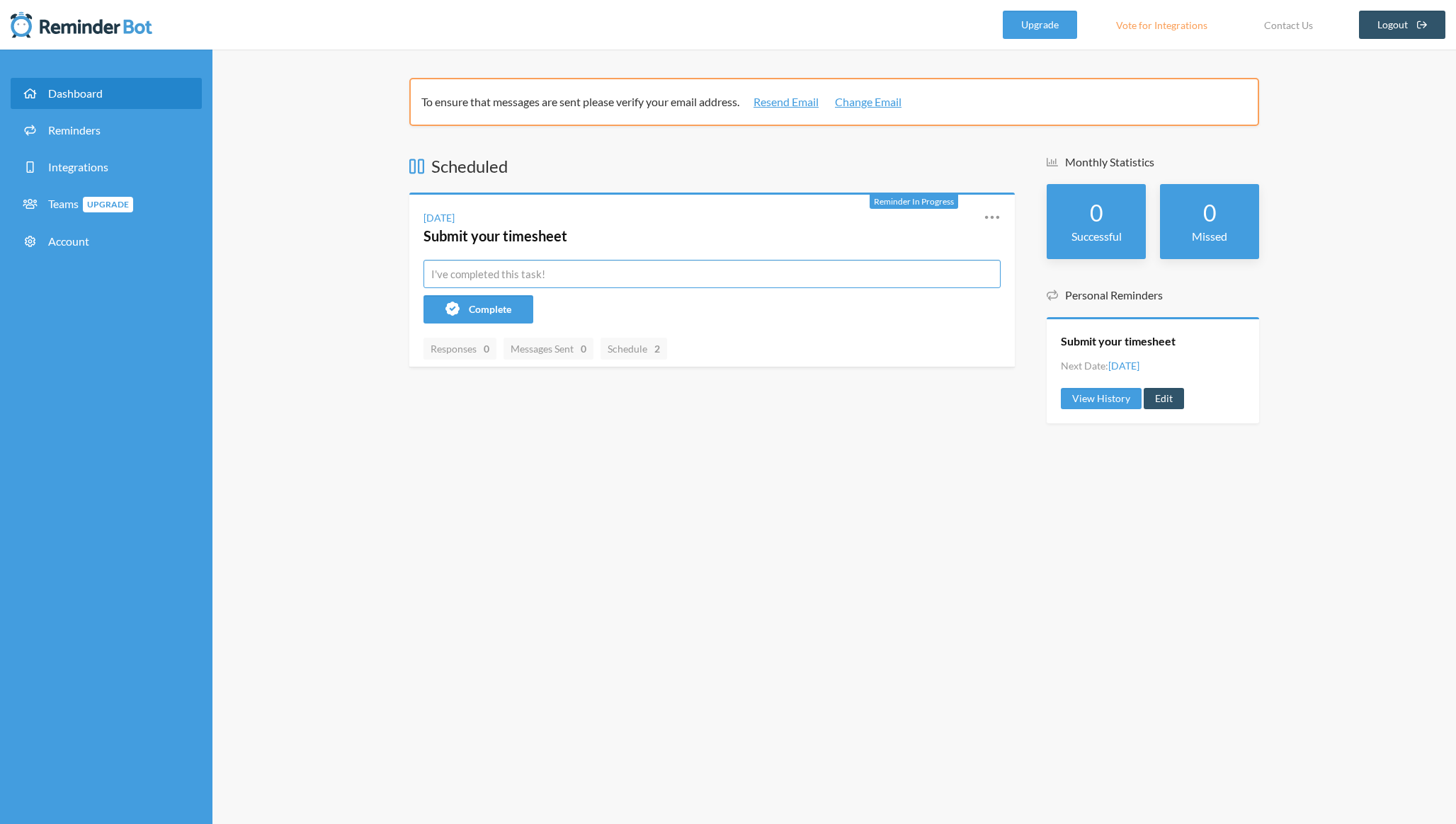
click at [608, 270] on input "text" at bounding box center [712, 274] width 577 height 28
click at [344, 321] on div "To ensure that messages are sent please verify your email address. Resend Email…" at bounding box center [834, 437] width 1243 height 774
click at [344, 327] on div "To ensure that messages are sent please verify your email address. Resend Email…" at bounding box center [834, 437] width 1243 height 774
click at [593, 276] on input "text" at bounding box center [712, 274] width 577 height 28
click at [154, 200] on link "Teams Upgrade" at bounding box center [106, 203] width 191 height 32
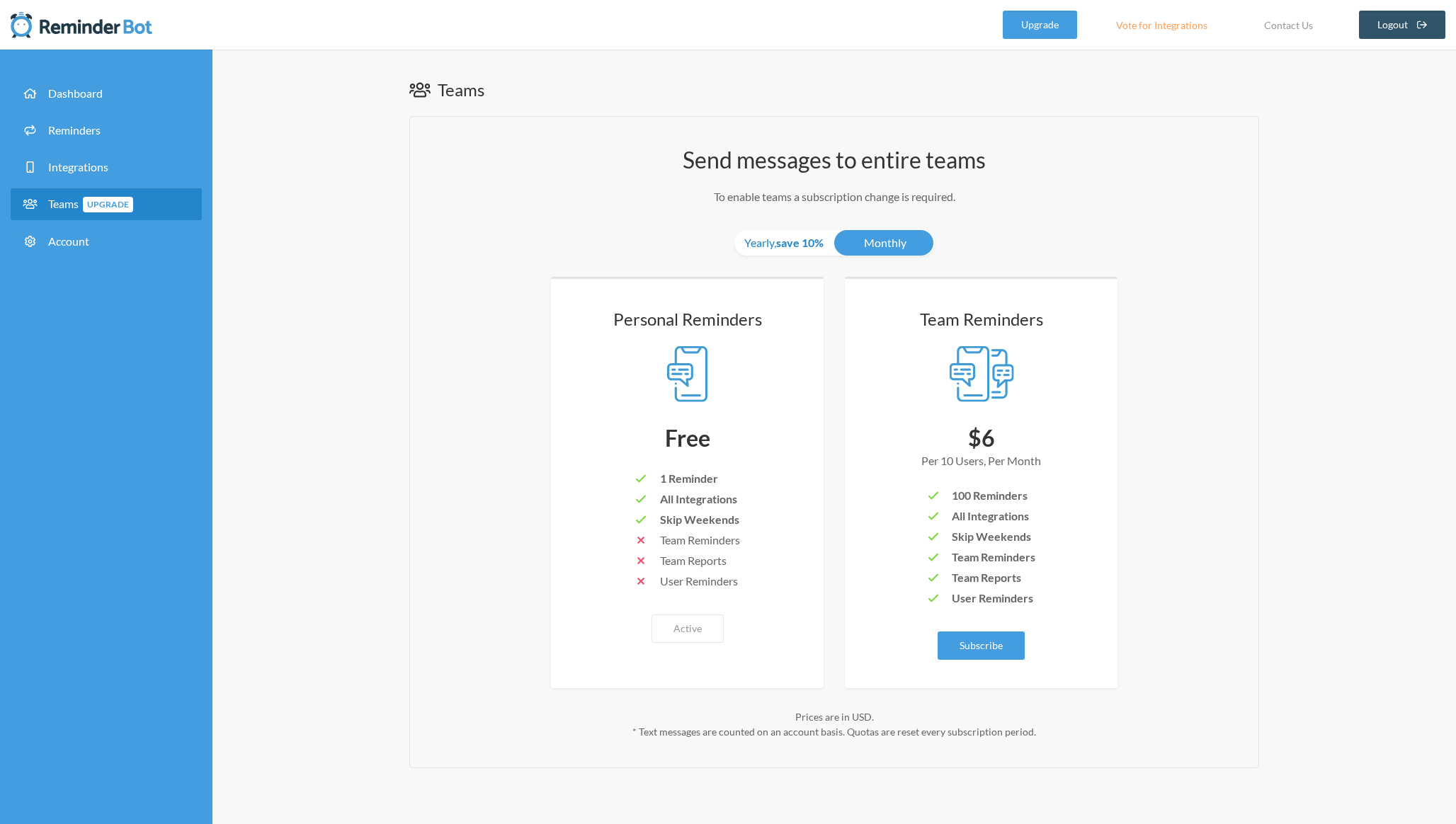
click at [754, 242] on link "Yearly, save 10%" at bounding box center [783, 243] width 99 height 26
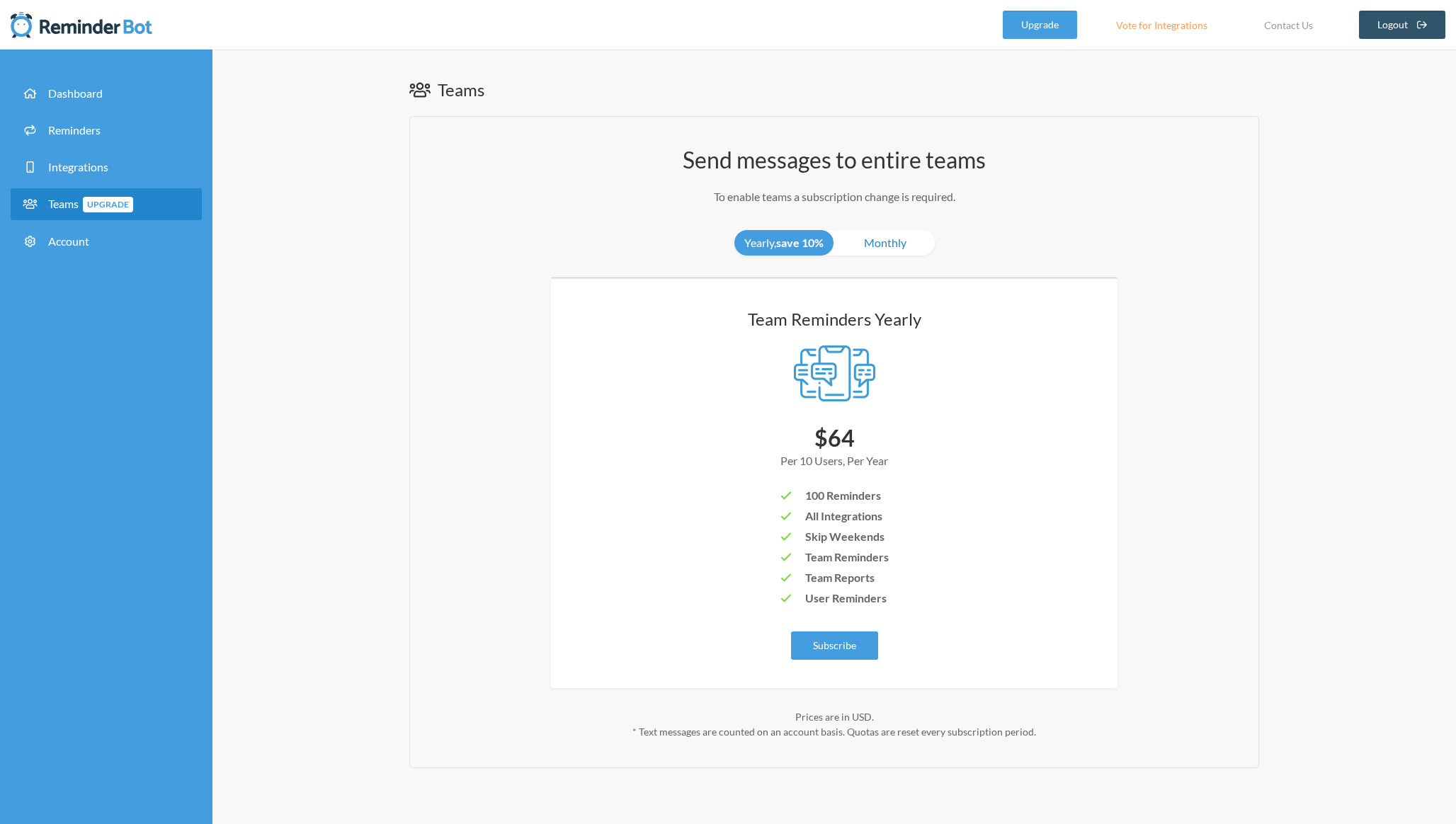
click at [846, 243] on link "Monthly" at bounding box center [884, 243] width 99 height 26
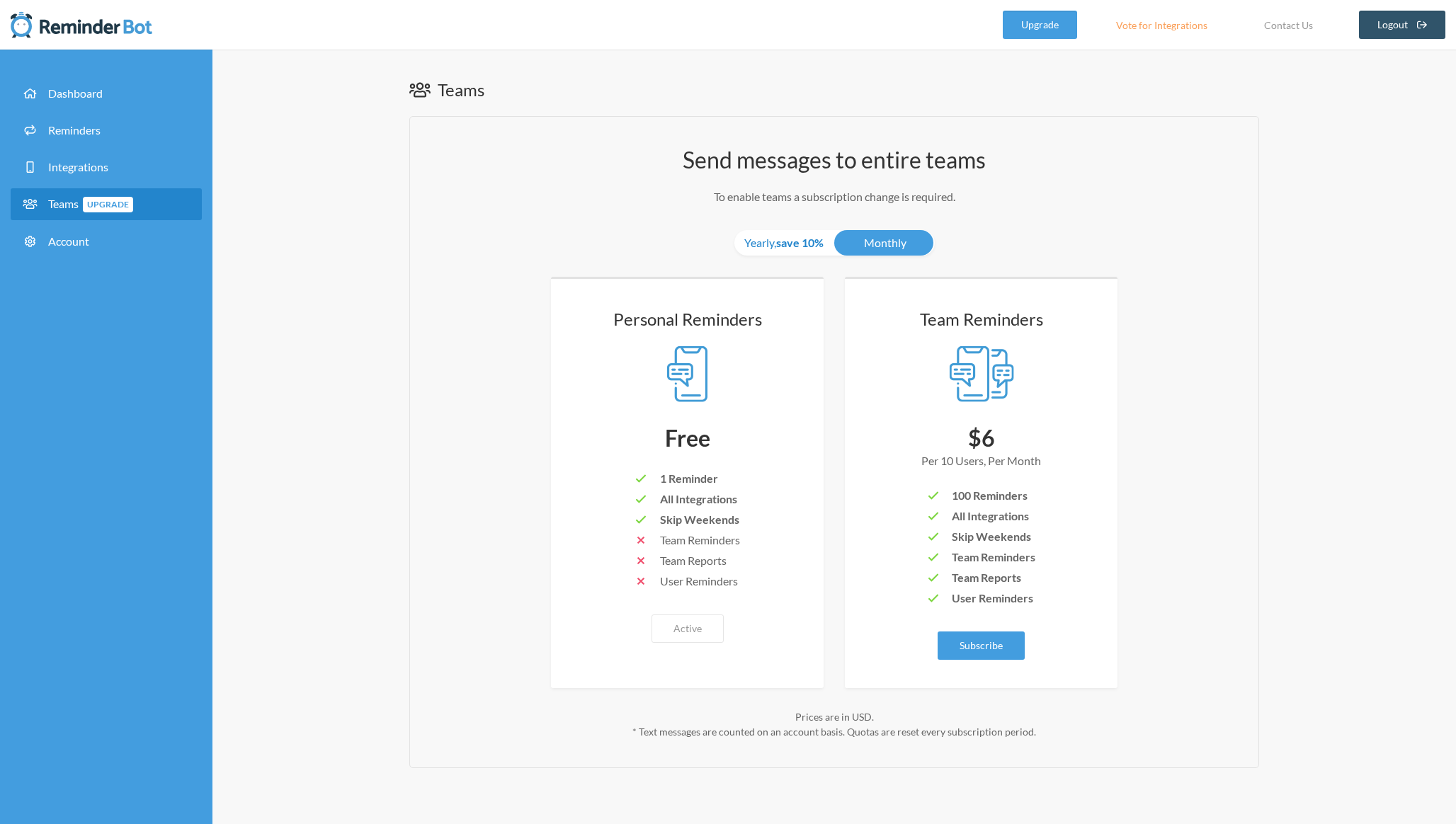
click at [781, 248] on strong "save 10%" at bounding box center [799, 243] width 47 height 14
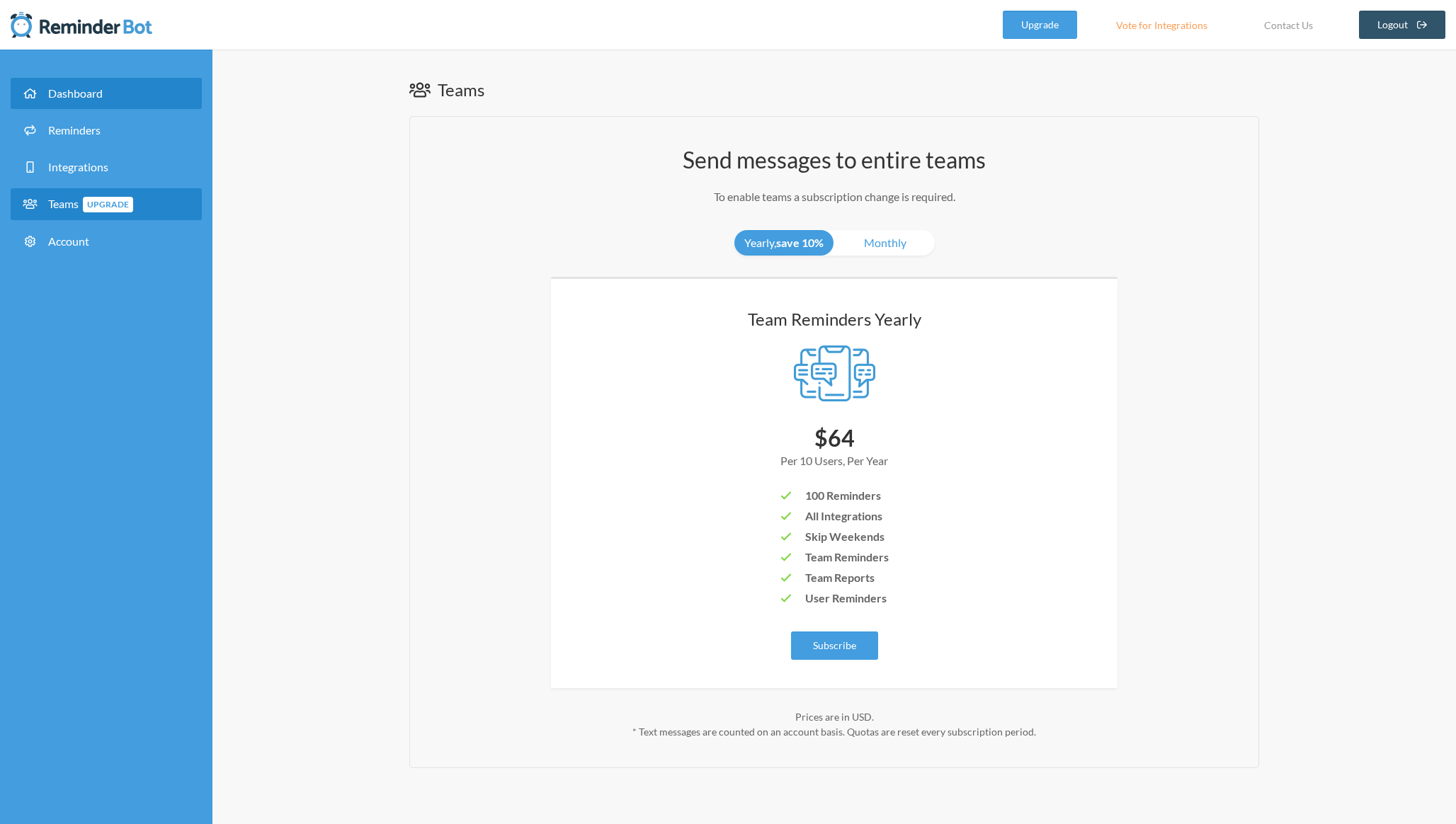
click at [74, 106] on link "Dashboard" at bounding box center [106, 94] width 191 height 31
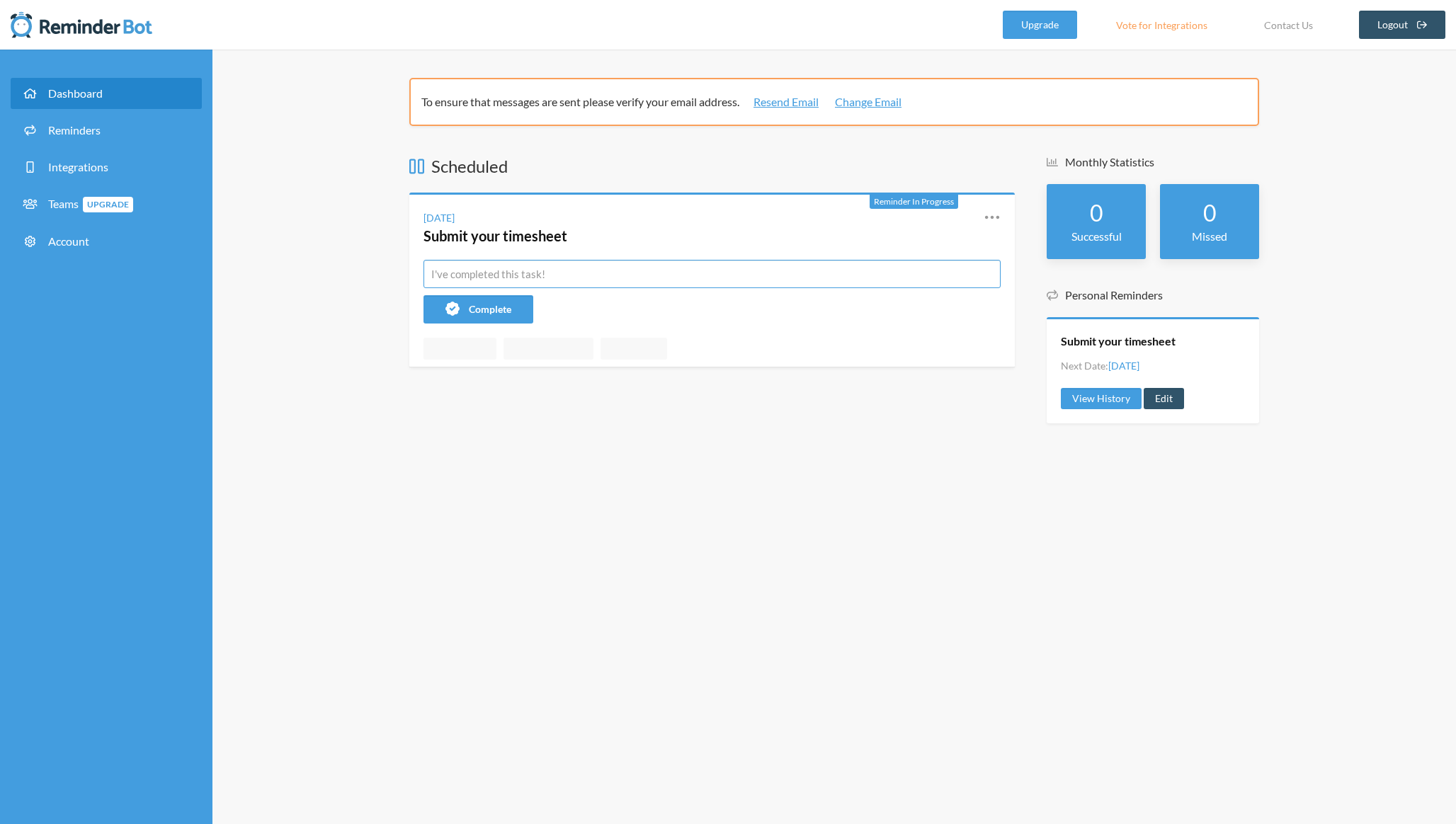
click at [555, 273] on input "text" at bounding box center [712, 274] width 577 height 28
click at [557, 273] on input "text" at bounding box center [712, 274] width 577 height 28
click at [337, 275] on div "To ensure that messages are sent please verify your email address. Resend Email…" at bounding box center [834, 437] width 1243 height 774
click at [990, 221] on icon at bounding box center [992, 217] width 17 height 17
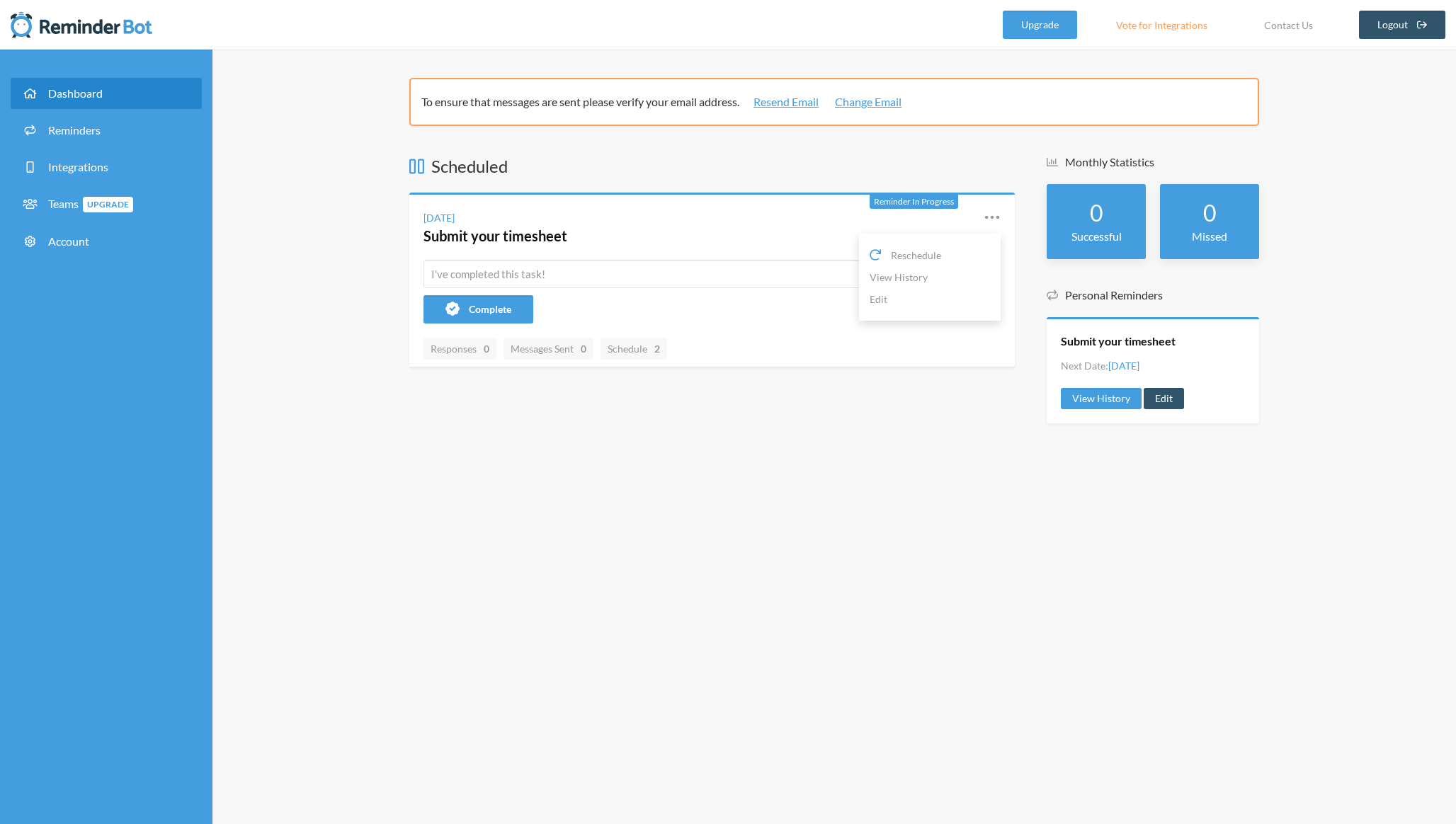
click at [296, 237] on div "To ensure that messages are sent please verify your email address. Resend Email…" at bounding box center [834, 437] width 1243 height 774
click at [67, 137] on link "Reminders" at bounding box center [106, 130] width 191 height 31
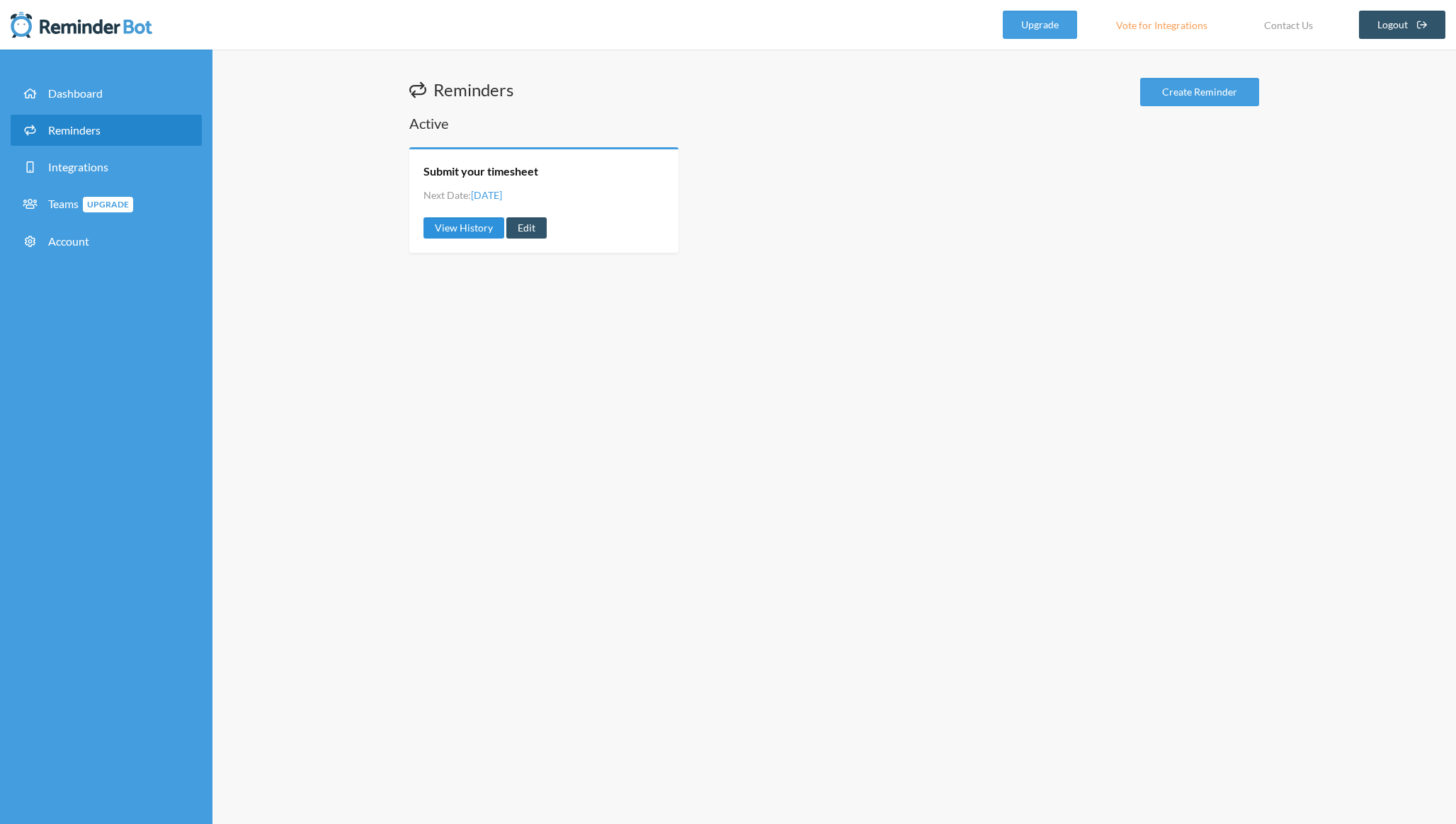
click at [471, 230] on link "View History" at bounding box center [464, 227] width 81 height 21
